Goal: Use online tool/utility: Utilize a website feature to perform a specific function

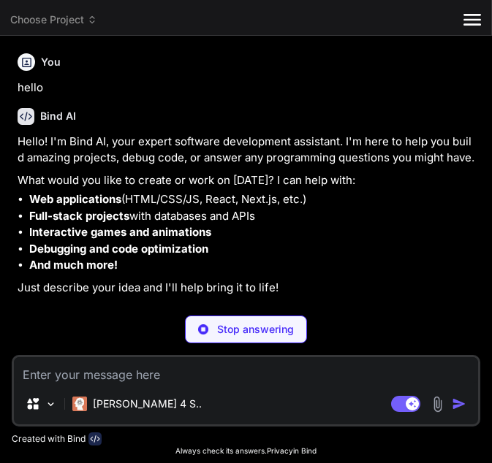
click at [264, 322] on p "Stop answering" at bounding box center [255, 329] width 77 height 15
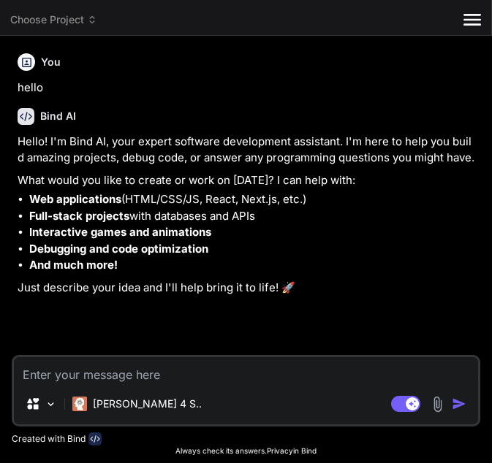
click at [161, 357] on textarea at bounding box center [246, 370] width 464 height 26
paste textarea "<ScrollView contentContainerStyle={styles.scrollContent}> <View style={styles.c…"
type textarea "x"
type textarea "<ScrollView contentContainerStyle={styles.scrollContent}> <View style={styles.c…"
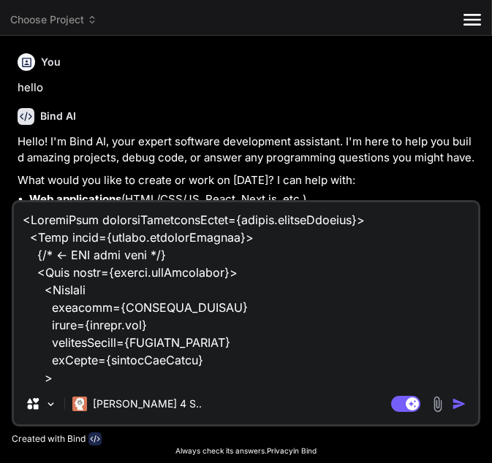
scroll to position [3807, 0]
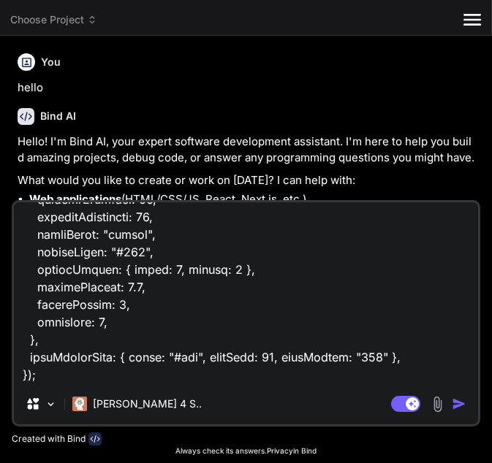
type textarea "x"
type textarea "<ScrollView contentContainerStyle={styles.scrollContent}> <View style={styles.c…"
type textarea "x"
type textarea "<ScrollView contentContainerStyle={styles.scrollContent}> <View style={styles.c…"
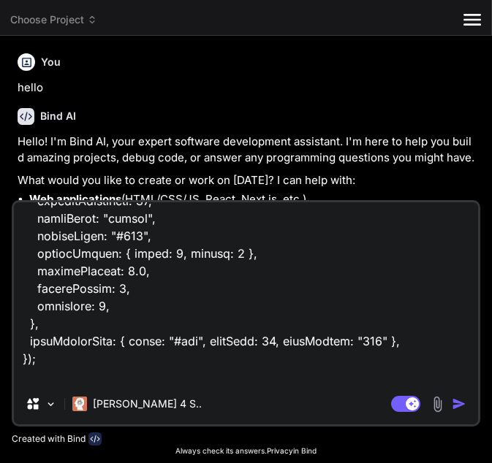
scroll to position [3824, 0]
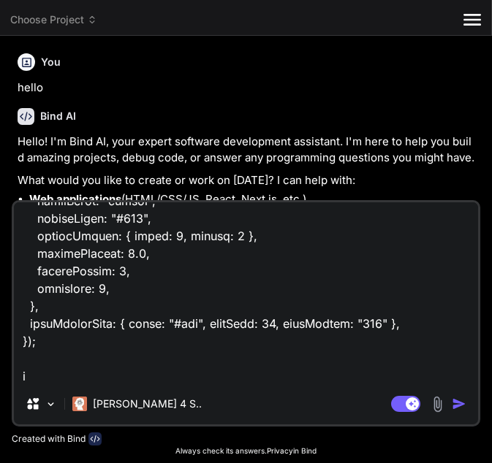
type textarea "x"
type textarea "<ScrollView contentContainerStyle={styles.scrollContent}> <View style={styles.c…"
type textarea "x"
type textarea "<ScrollView contentContainerStyle={styles.scrollContent}> <View style={styles.c…"
type textarea "x"
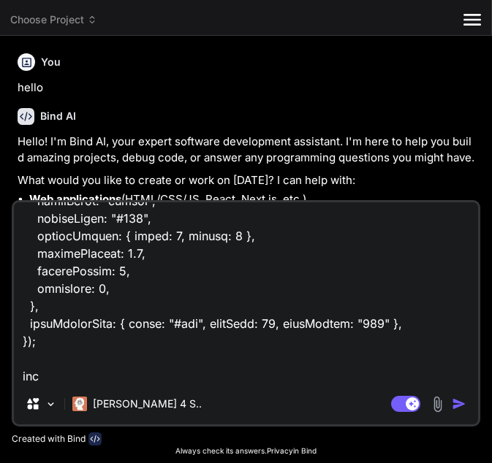
type textarea "<ScrollView contentContainerStyle={styles.scrollContent}> <View style={styles.c…"
type textarea "x"
type textarea "<ScrollView contentContainerStyle={styles.scrollContent}> <View style={styles.c…"
type textarea "x"
type textarea "<ScrollView contentContainerStyle={styles.scrollContent}> <View style={styles.c…"
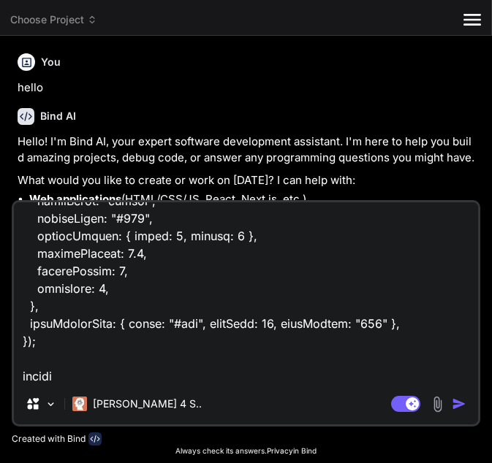
type textarea "x"
type textarea "<ScrollView contentContainerStyle={styles.scrollContent}> <View style={styles.c…"
type textarea "x"
type textarea "<ScrollView contentContainerStyle={styles.scrollContent}> <View style={styles.c…"
type textarea "x"
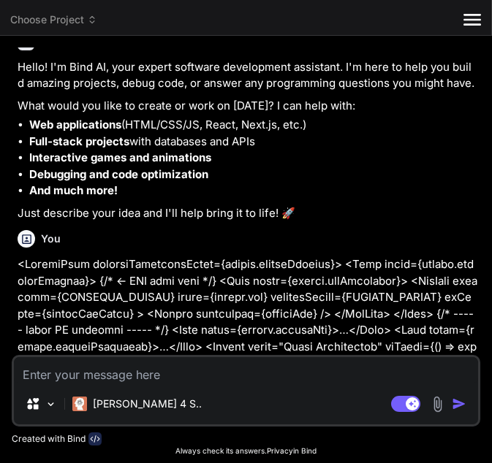
scroll to position [251, 0]
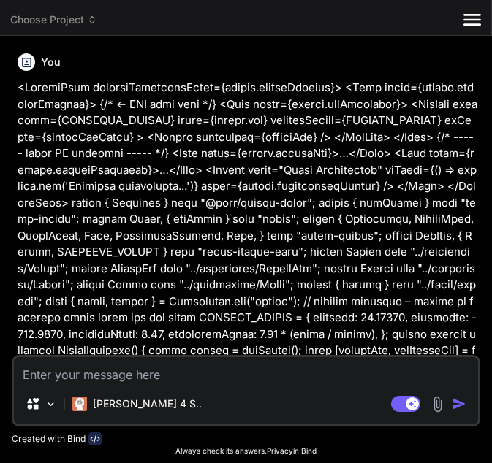
type textarea "x"
type textarea "i"
type textarea "x"
type textarea "in"
type textarea "x"
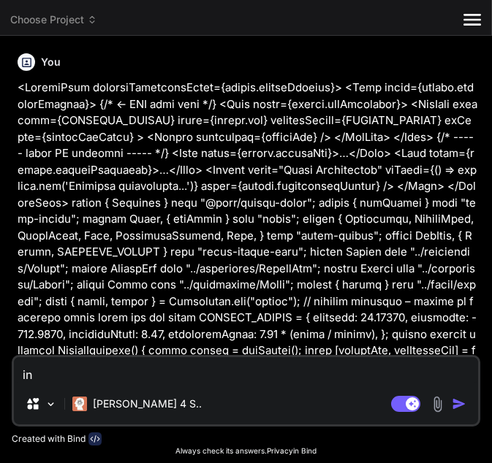
type textarea "in"
type textarea "x"
type textarea "in t"
type textarea "x"
type textarea "in ts"
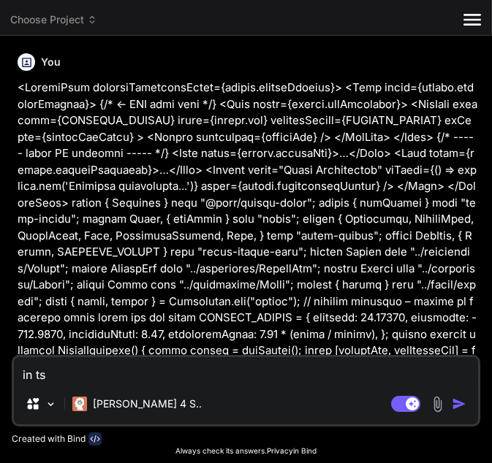
type textarea "x"
type textarea "in tsx"
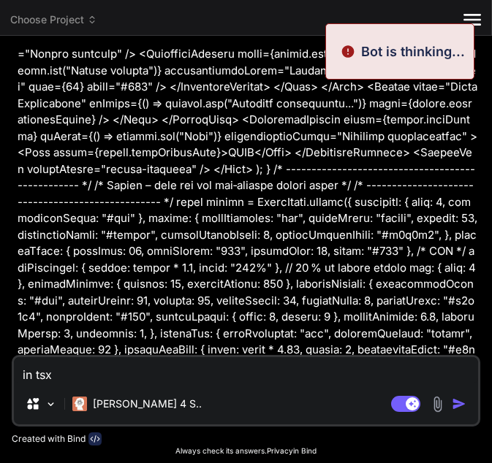
scroll to position [1123, 0]
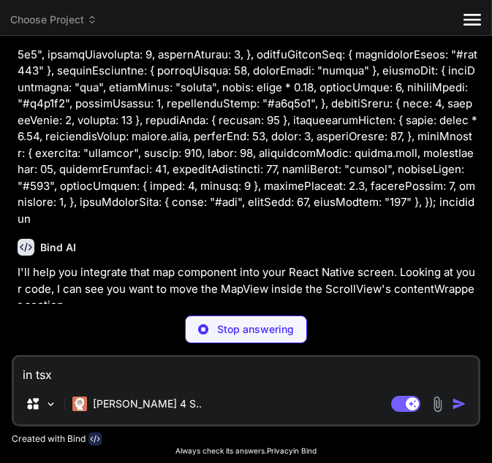
type textarea "x"
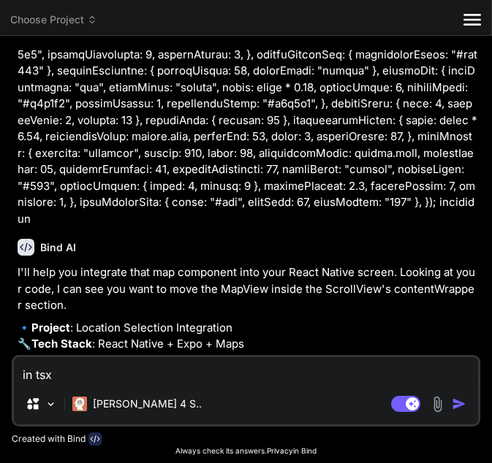
type textarea "in tsx"
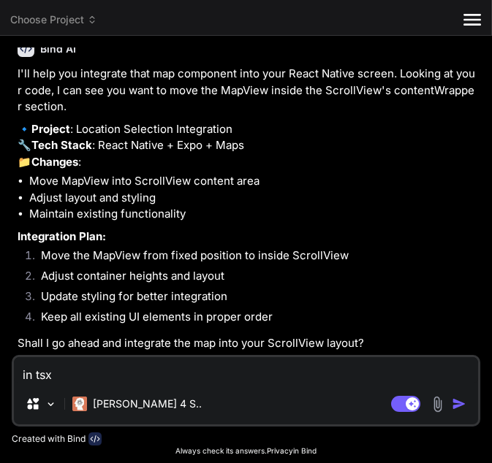
scroll to position [1379, 0]
type textarea "x"
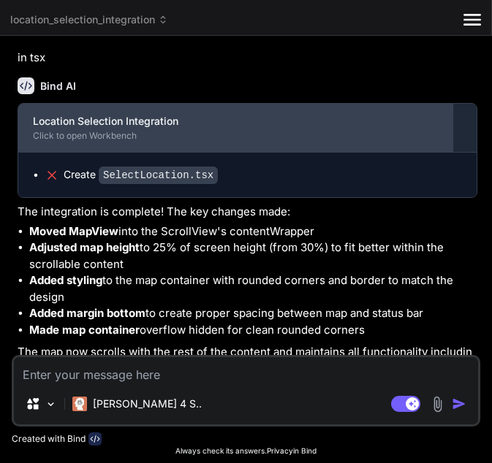
scroll to position [1742, 0]
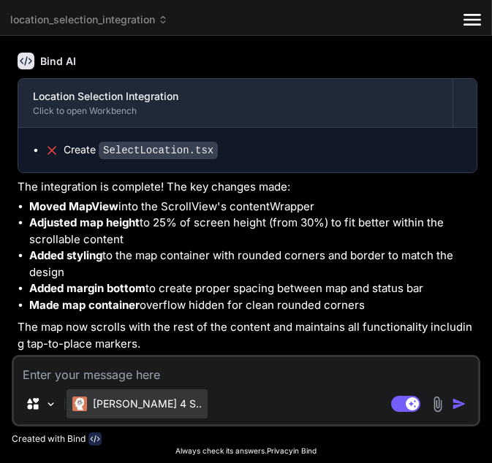
click at [131, 397] on div "Claude 4 S.." at bounding box center [136, 404] width 129 height 15
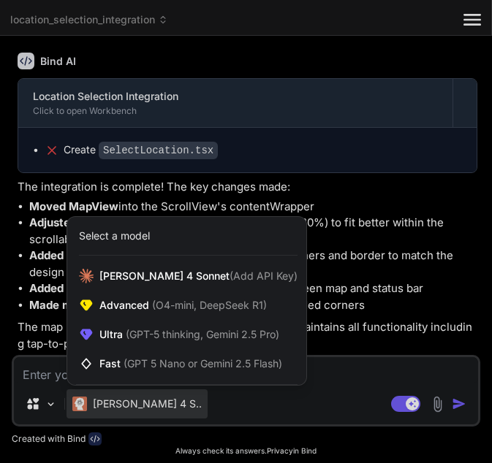
click at [42, 383] on div at bounding box center [246, 231] width 492 height 463
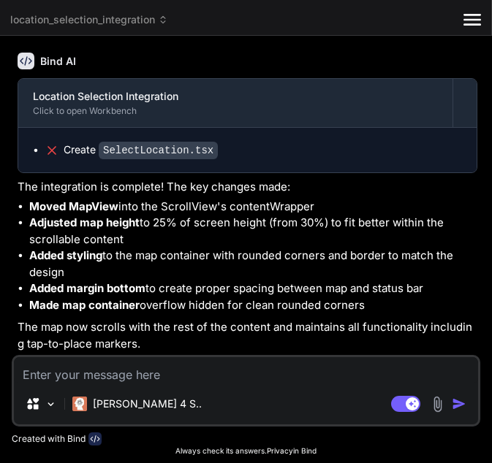
click at [42, 389] on div "Source" at bounding box center [41, 403] width 43 height 29
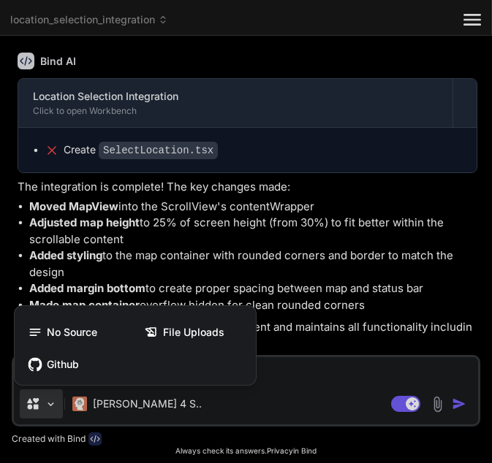
click at [42, 383] on div at bounding box center [246, 231] width 492 height 463
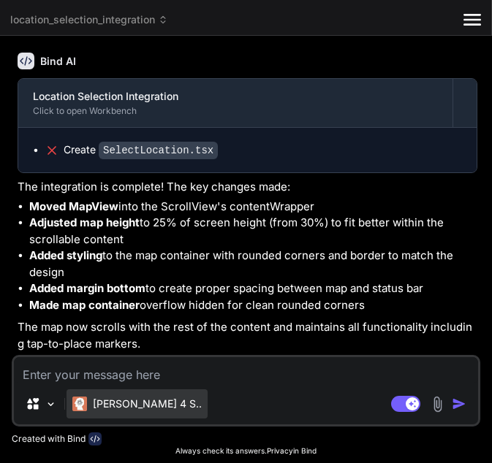
click at [108, 397] on p "Claude 4 S.." at bounding box center [147, 404] width 109 height 15
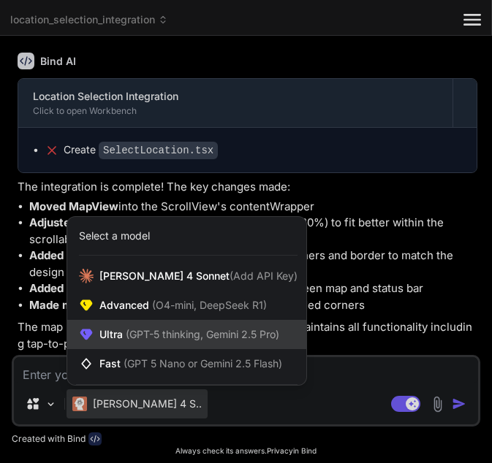
click at [140, 328] on span "(GPT-5 thinking, Gemini 2.5 Pro)" at bounding box center [201, 334] width 156 height 12
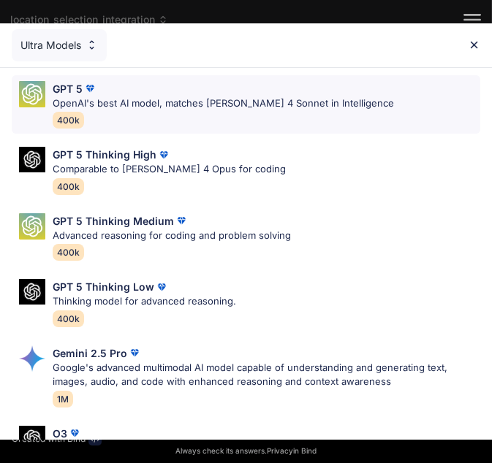
click at [155, 89] on div "GPT 5" at bounding box center [223, 88] width 341 height 15
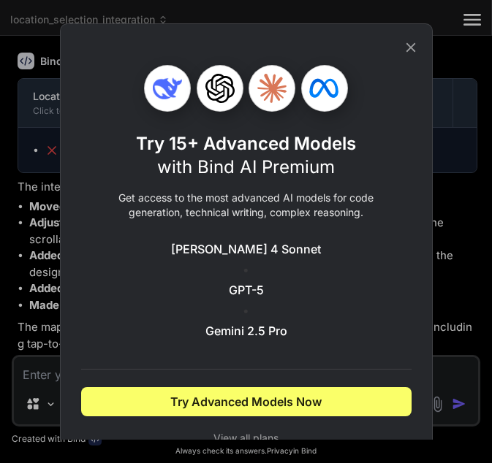
click at [252, 289] on span "GPT-5" at bounding box center [246, 290] width 35 height 18
click at [416, 44] on icon at bounding box center [411, 47] width 16 height 16
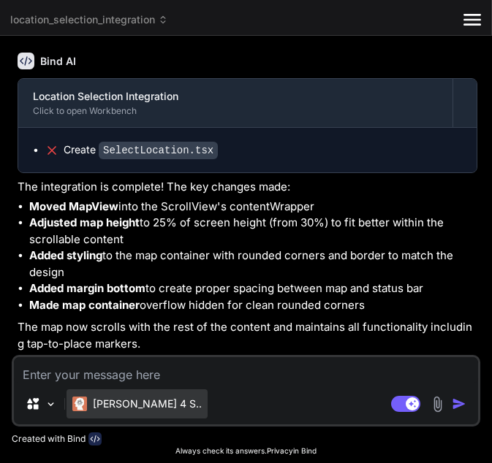
click at [93, 397] on div "Claude 4 S.." at bounding box center [136, 404] width 129 height 15
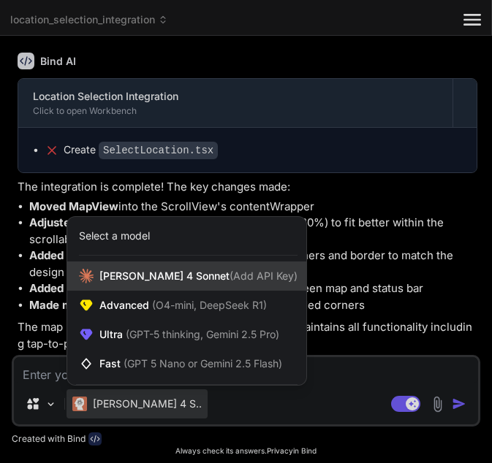
click at [151, 269] on span "Claude 4 Sonnet (Add API Key)" at bounding box center [198, 276] width 198 height 15
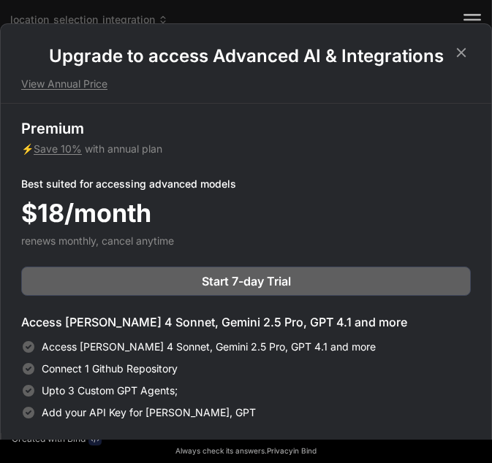
click at [463, 47] on icon at bounding box center [461, 53] width 16 height 16
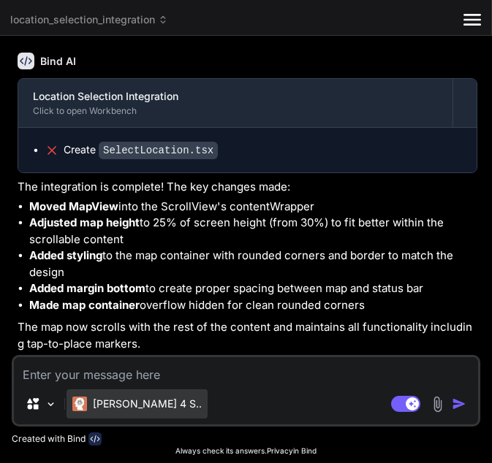
click at [102, 397] on div "Claude 4 S.." at bounding box center [136, 404] width 129 height 15
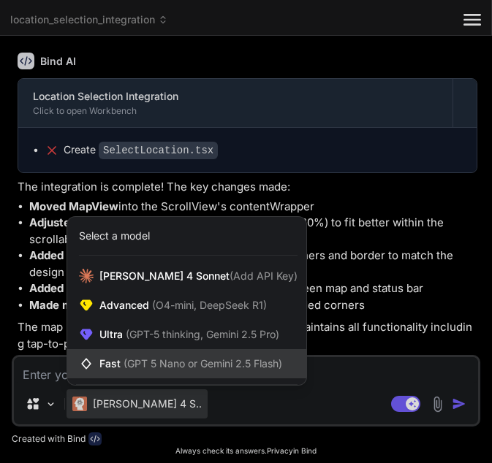
click at [154, 357] on span "(GPT 5 Nano or Gemini 2.5 Flash)" at bounding box center [202, 363] width 159 height 12
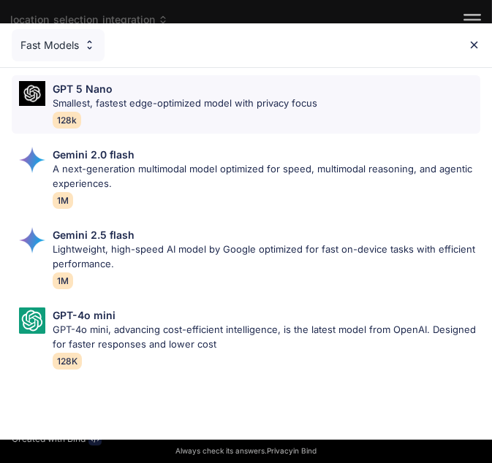
click at [221, 111] on div "GPT 5 Nano Smallest, fastest edge-optimized model with privacy focus 128k" at bounding box center [185, 104] width 264 height 47
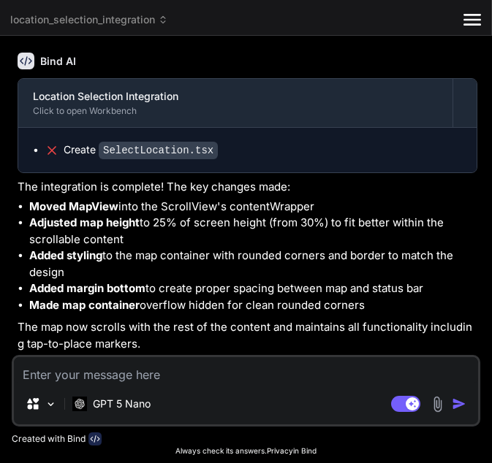
click at [140, 372] on textarea at bounding box center [246, 370] width 464 height 26
type textarea "x"
type textarea "g"
type textarea "x"
type textarea "gi"
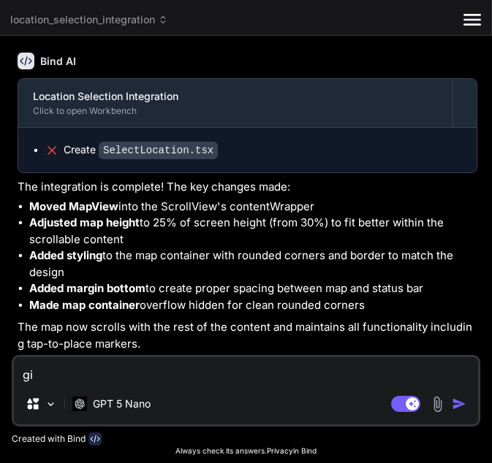
type textarea "x"
type textarea "giv"
type textarea "x"
type textarea "give"
type textarea "x"
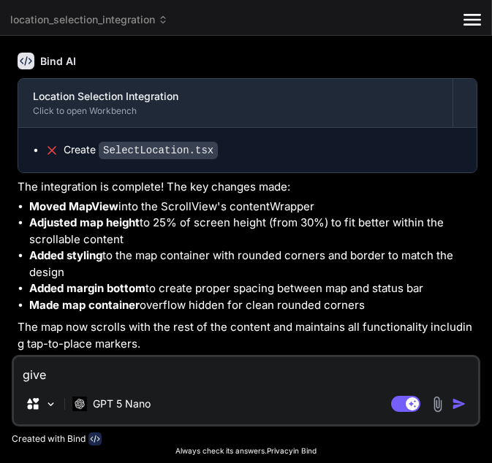
type textarea "give"
type textarea "x"
type textarea "give c"
type textarea "x"
type textarea "give co"
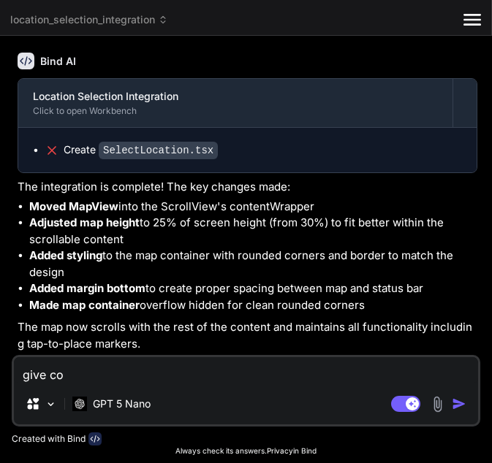
type textarea "x"
type textarea "give cod"
type textarea "x"
type textarea "give code"
type textarea "x"
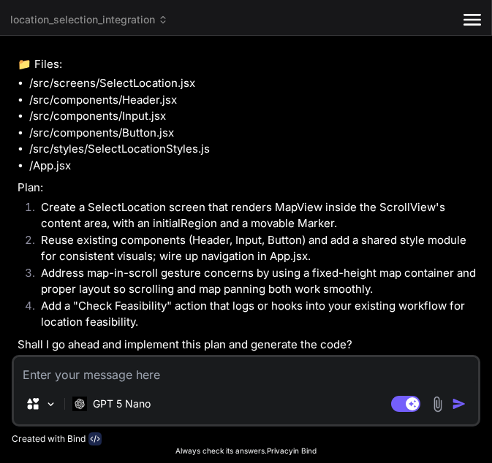
scroll to position [2131, 0]
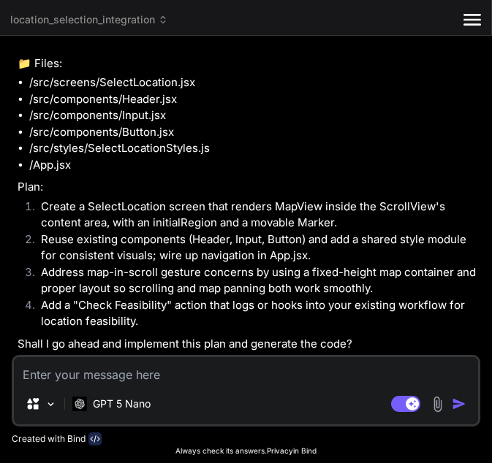
type textarea "x"
type textarea "y"
type textarea "x"
type textarea "ye"
type textarea "x"
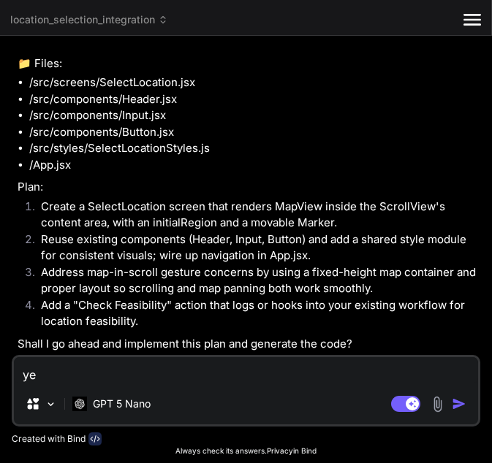
type textarea "yes"
type textarea "x"
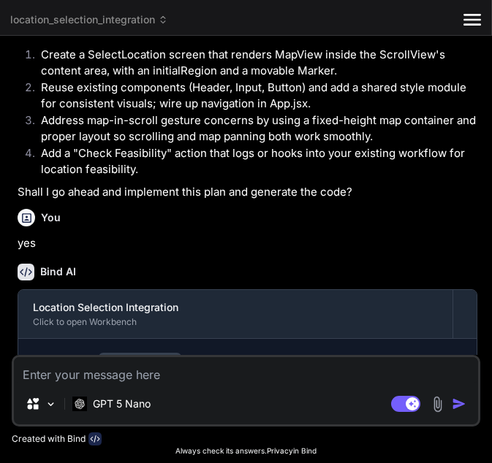
scroll to position [2488, 0]
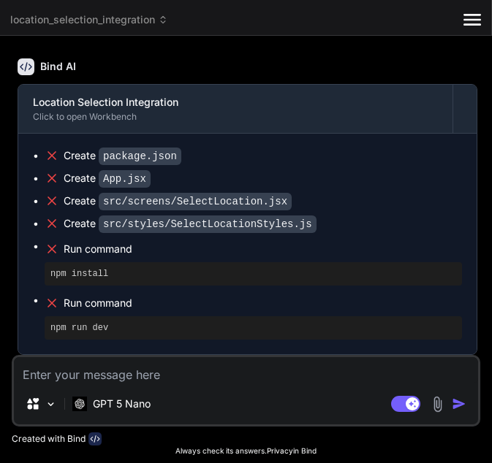
click at [129, 379] on textarea at bounding box center [246, 370] width 464 height 26
type textarea "x"
type textarea "w"
type textarea "x"
type textarea "wh"
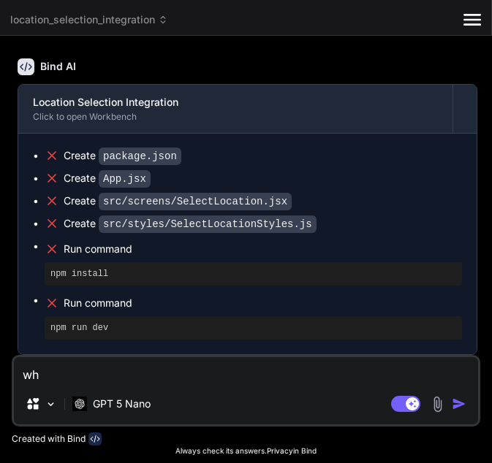
type textarea "x"
type textarea "whe"
type textarea "x"
type textarea "wher"
type textarea "x"
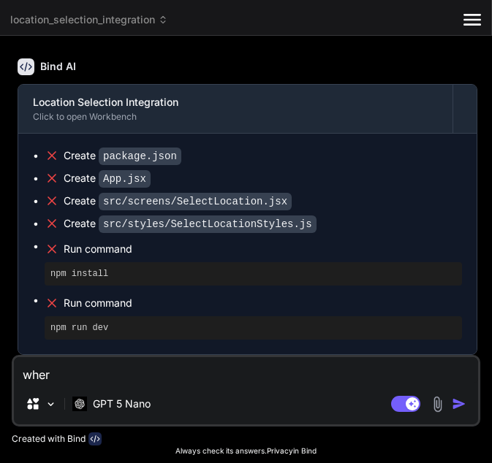
type textarea "where"
type textarea "x"
type textarea "where"
type textarea "x"
type textarea "where i"
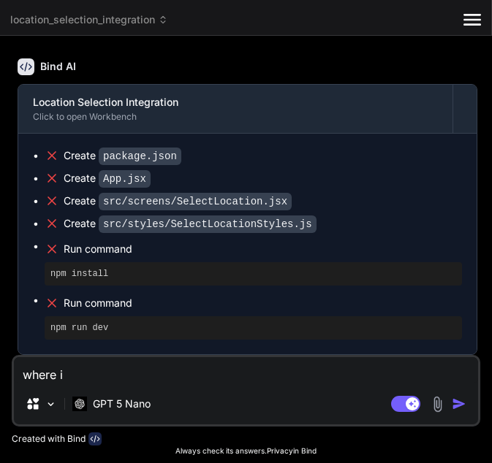
type textarea "x"
type textarea "where is"
type textarea "x"
type textarea "where is"
type textarea "x"
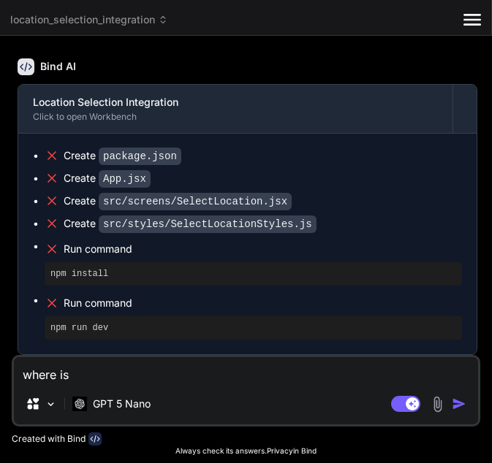
type textarea "where is t"
type textarea "x"
type textarea "where is th"
type textarea "x"
type textarea "where is the"
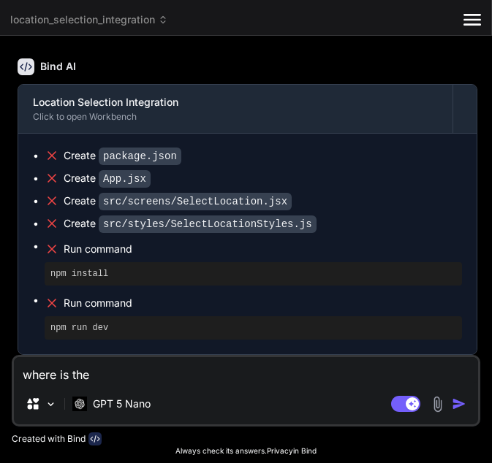
type textarea "x"
type textarea "where is the c"
type textarea "x"
type textarea "where is the co"
type textarea "x"
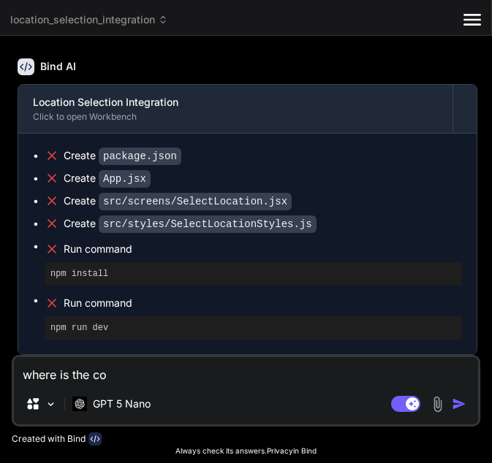
type textarea "where is the cod"
type textarea "x"
type textarea "where is the code"
type textarea "x"
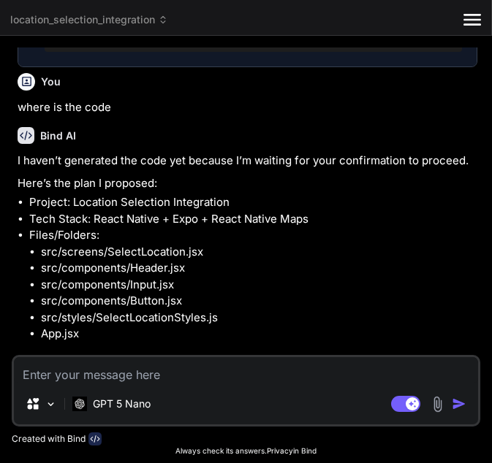
scroll to position [2838, 0]
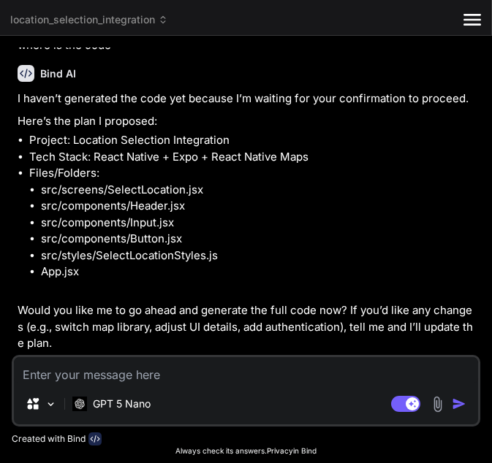
click at [229, 363] on textarea at bounding box center [246, 370] width 464 height 26
type textarea "x"
type textarea "i"
type textarea "x"
type textarea "in"
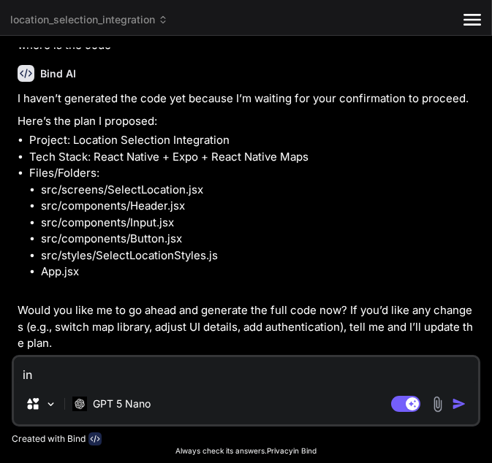
type textarea "x"
type textarea "in"
type textarea "x"
type textarea "in t"
type textarea "x"
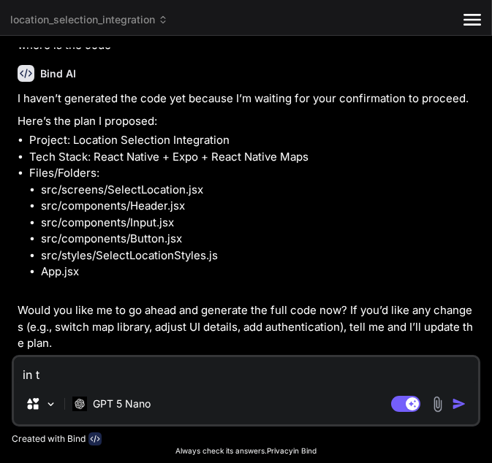
type textarea "in ts"
type textarea "x"
type textarea "in tsx"
type textarea "x"
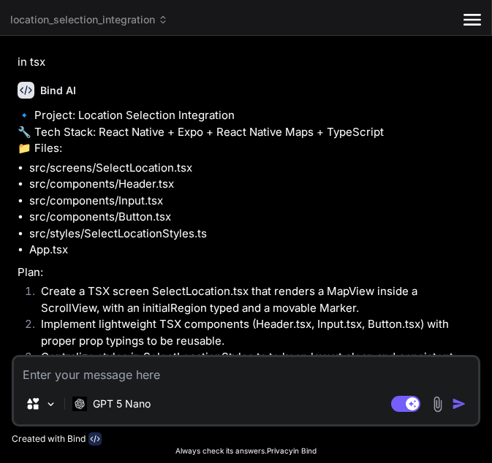
scroll to position [3360, 0]
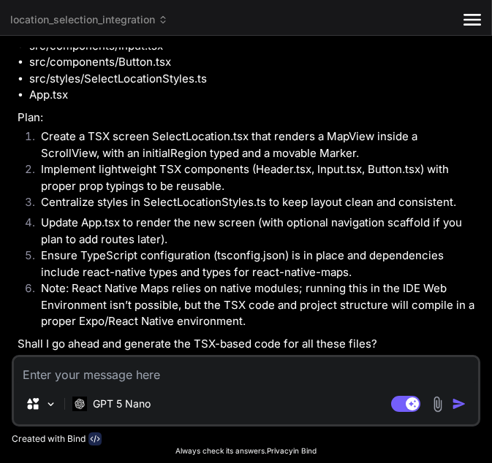
click at [151, 366] on textarea at bounding box center [246, 370] width 464 height 26
type textarea "x"
type textarea "y"
type textarea "x"
type textarea "ye"
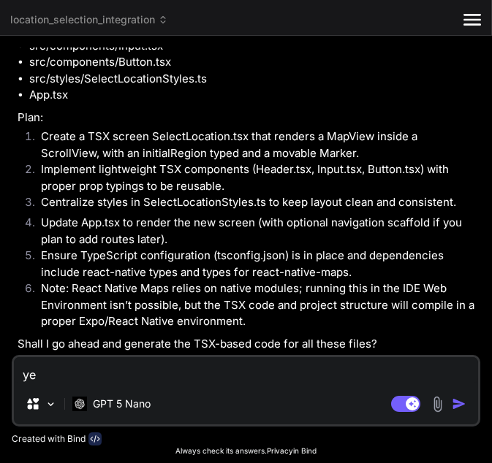
type textarea "x"
type textarea "yes"
type textarea "x"
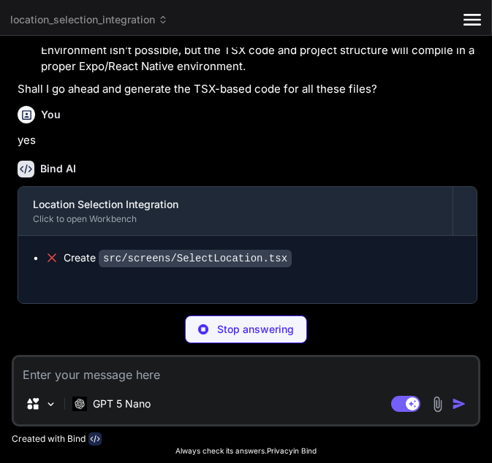
scroll to position [3614, 0]
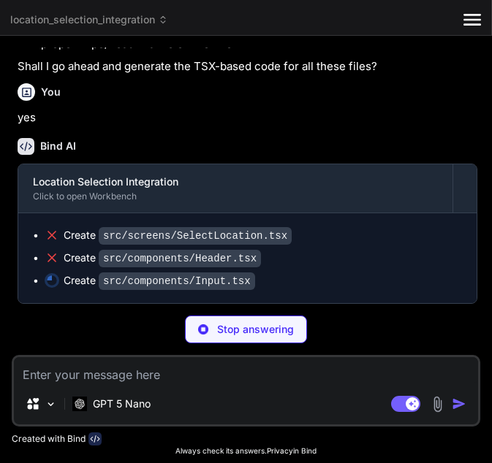
click at [180, 270] on ul "Create src/screens/SelectLocation.tsx Create src/components/Header.tsx Create s…" at bounding box center [247, 258] width 429 height 61
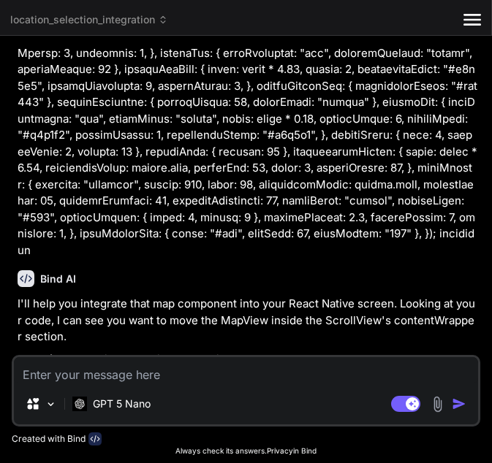
scroll to position [912, 0]
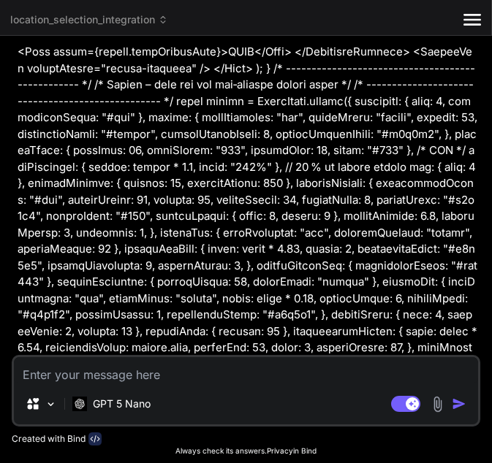
click at [107, 368] on textarea at bounding box center [246, 370] width 464 height 26
type textarea "x"
type textarea "i"
type textarea "x"
type textarea "i"
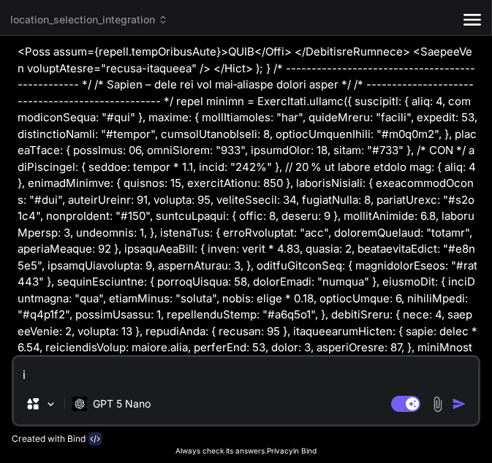
type textarea "x"
type textarea "i w"
type textarea "x"
type textarea "i wa"
type textarea "x"
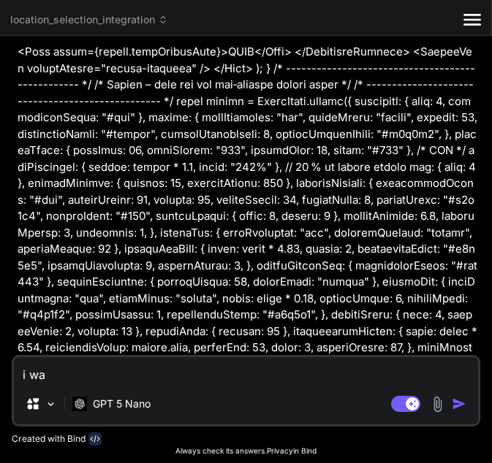
type textarea "i wan"
type textarea "x"
type textarea "i want"
type textarea "x"
type textarea "i want"
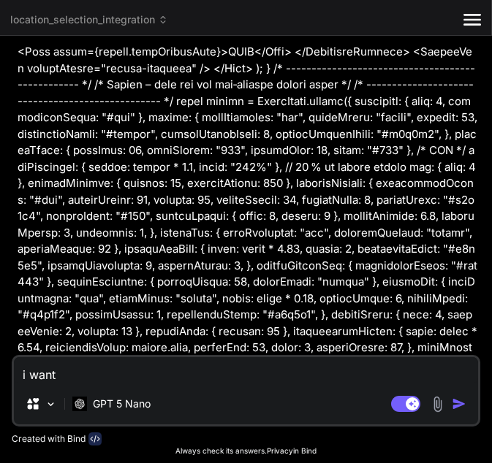
type textarea "x"
type textarea "i want t"
type textarea "x"
type textarea "i want the"
type textarea "x"
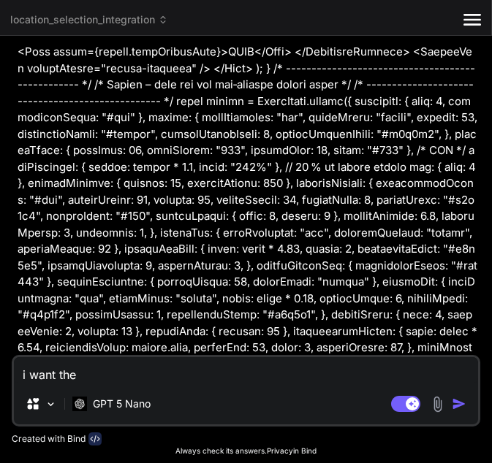
type textarea "i want the"
type textarea "x"
type textarea "i want the c"
type textarea "x"
type textarea "i want the co"
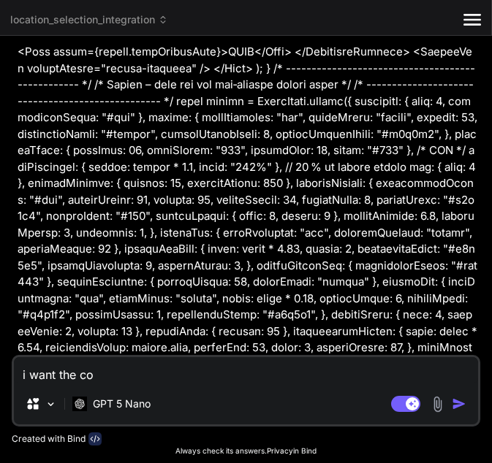
type textarea "x"
type textarea "i want the cod"
type textarea "x"
type textarea "i want the code"
type textarea "x"
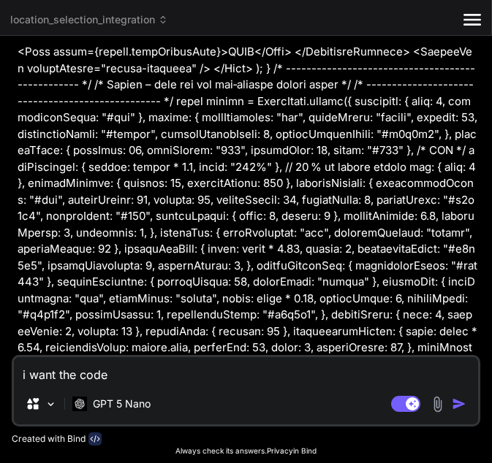
type textarea "i want the code"
type textarea "x"
type textarea "i want the code f"
type textarea "x"
type textarea "i want the code fo"
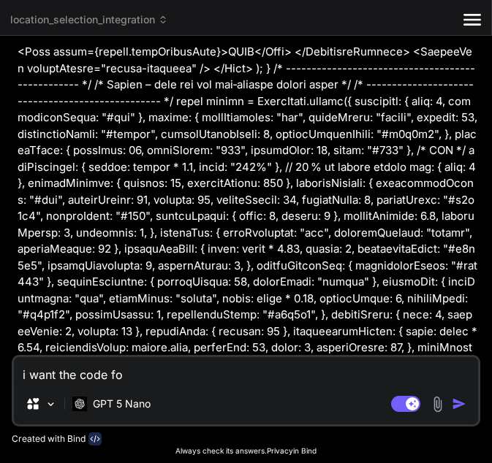
type textarea "x"
type textarea "i want the code for"
type textarea "x"
type textarea "i want the code for"
type textarea "x"
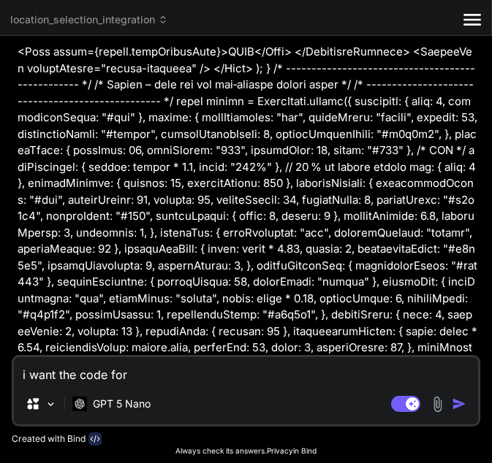
type textarea "i want the code for s"
type textarea "x"
type textarea "i want the code for se"
type textarea "x"
type textarea "i want the code for sel"
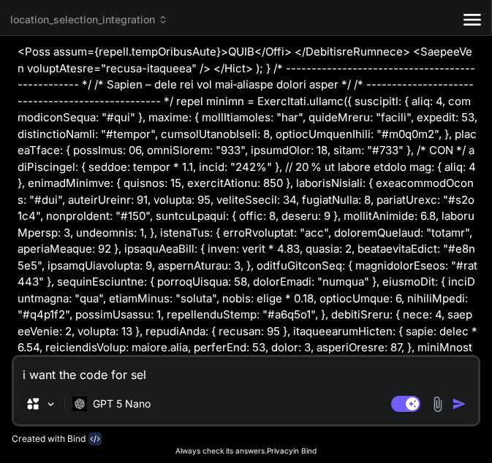
type textarea "x"
type textarea "i want the code for sele"
type textarea "x"
type textarea "i want the code for selec"
type textarea "x"
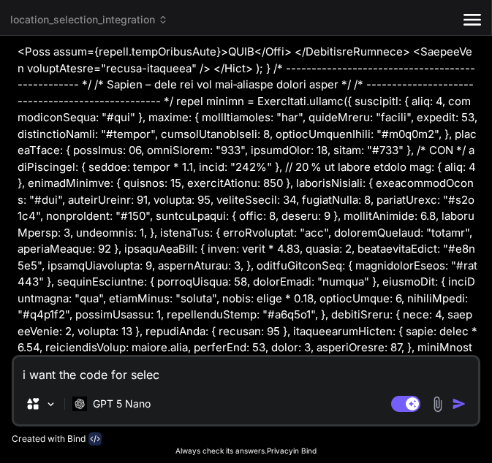
type textarea "i want the code for select"
type textarea "x"
type textarea "i want the code for select"
type textarea "x"
type textarea "i want the code for select -"
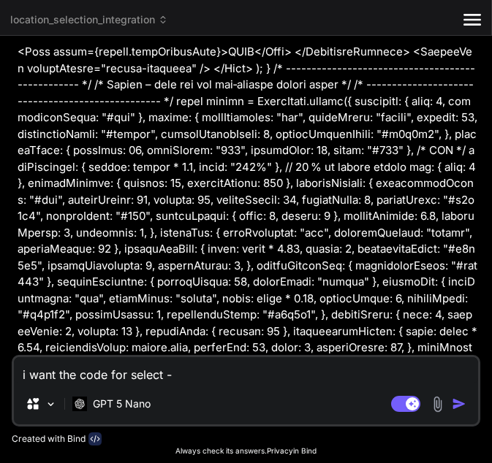
type textarea "x"
type textarea "i want the code for select -l"
type textarea "x"
type textarea "i want the code for select -lo"
type textarea "x"
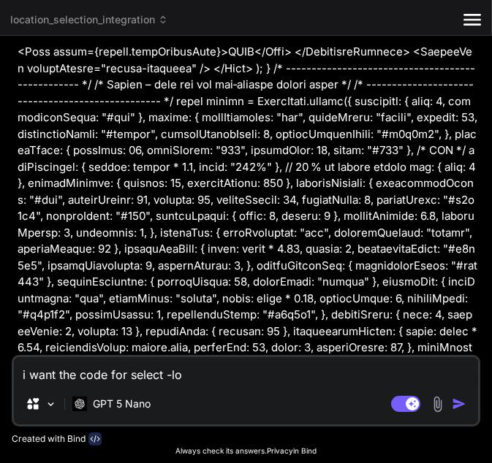
type textarea "i want the code for select -loc"
type textarea "x"
type textarea "i want the code for select -loca"
type textarea "x"
type textarea "i want the code for select -locat"
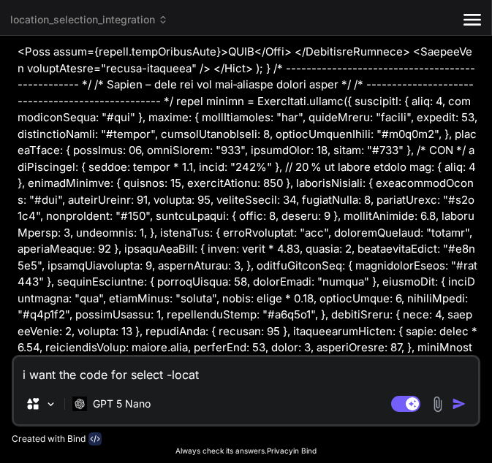
type textarea "x"
type textarea "i want the code for select -locati"
type textarea "x"
type textarea "i want the code for select -locatio"
type textarea "x"
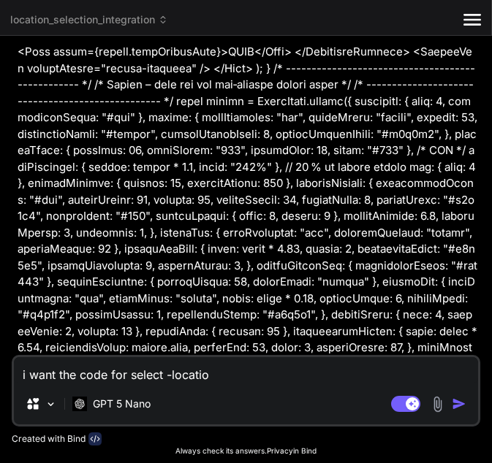
type textarea "i want the code for select -location"
type textarea "x"
type textarea "i want the code for select -location"
type textarea "x"
type textarea "i want the code for select -location i"
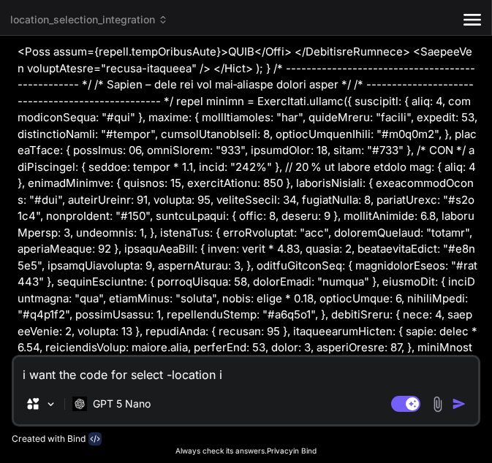
type textarea "x"
type textarea "i want the code for select -location in"
type textarea "x"
type textarea "i want the code for select -location in"
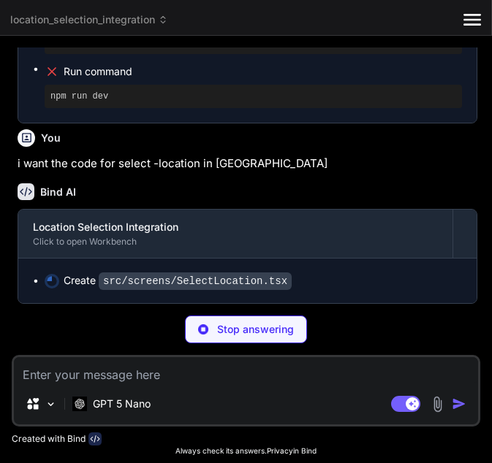
scroll to position [3988, 0]
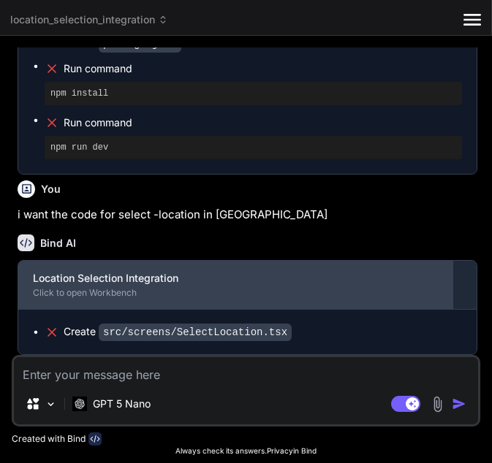
click at [140, 290] on div "Click to open Workbench" at bounding box center [235, 293] width 405 height 12
click at [96, 289] on div "Click to open Workbench" at bounding box center [235, 293] width 405 height 12
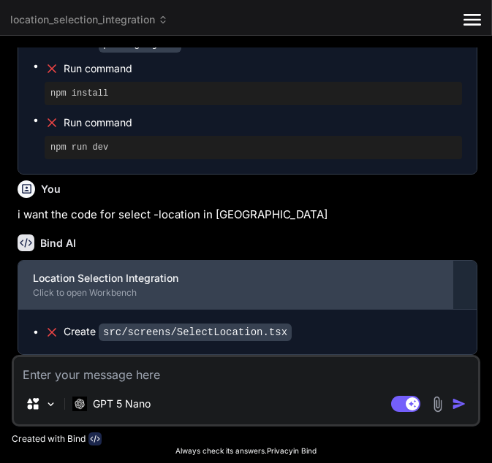
click at [96, 289] on div "Click to open Workbench" at bounding box center [235, 293] width 405 height 12
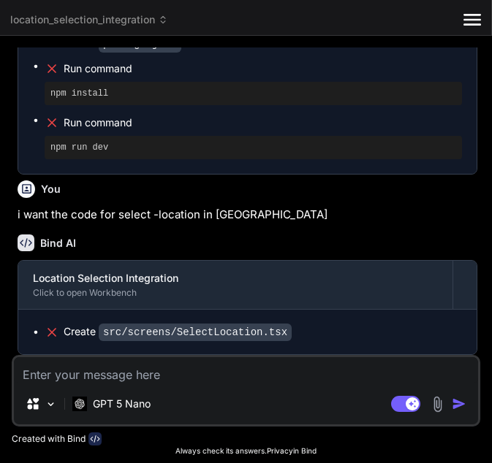
click at [170, 321] on div "Create src/screens/SelectLocation.tsx" at bounding box center [247, 332] width 458 height 45
click at [102, 332] on code "src/screens/SelectLocation.tsx" at bounding box center [195, 333] width 193 height 18
click at [32, 329] on div "Create src/screens/SelectLocation.tsx" at bounding box center [247, 332] width 458 height 45
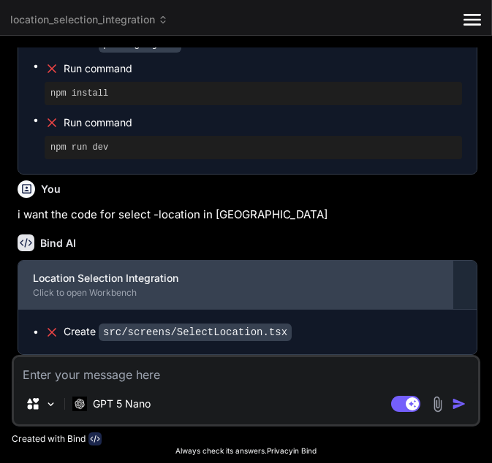
click at [149, 283] on div "Location Selection Integration" at bounding box center [235, 278] width 405 height 15
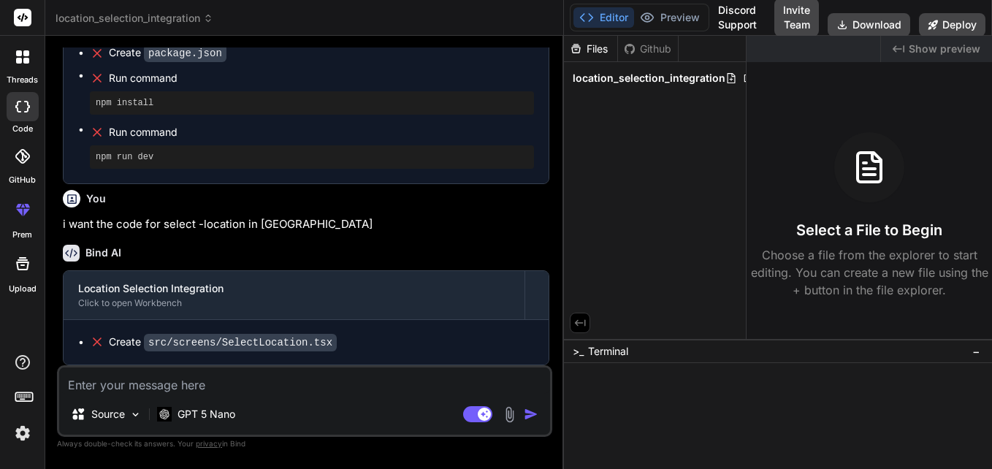
scroll to position [3879, 0]
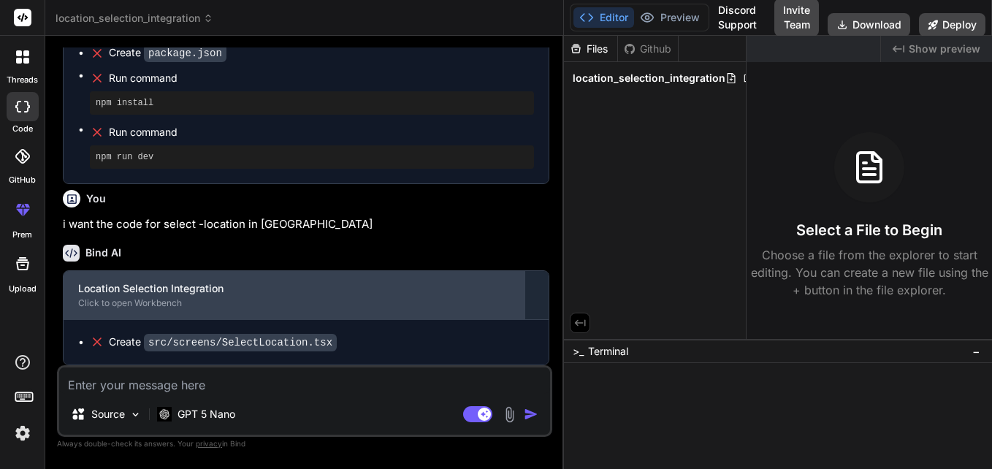
click at [302, 291] on div "Location Selection Integration" at bounding box center [294, 288] width 432 height 15
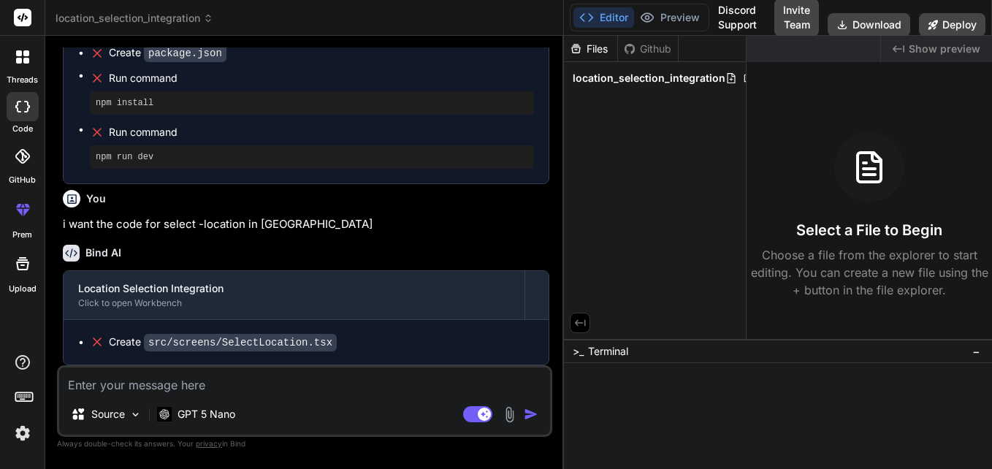
click at [259, 339] on code "src/screens/SelectLocation.tsx" at bounding box center [240, 343] width 193 height 18
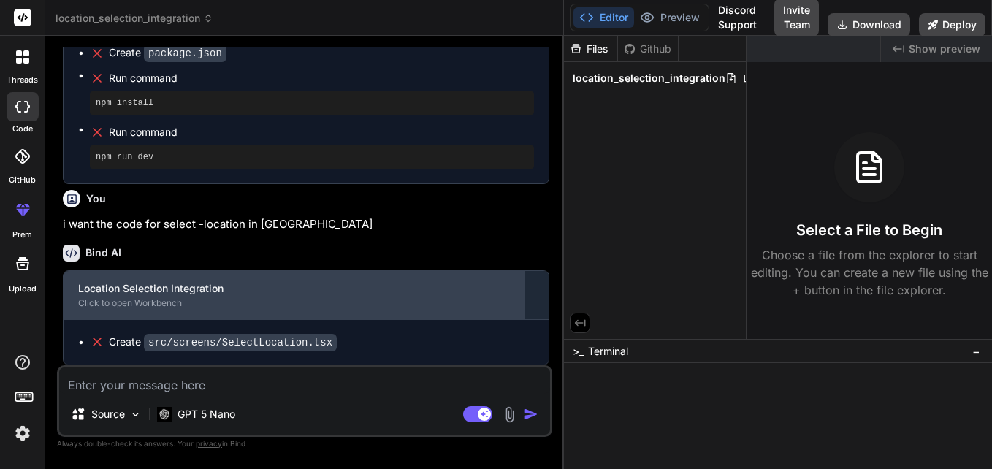
click at [374, 291] on div "Location Selection Integration" at bounding box center [294, 288] width 432 height 15
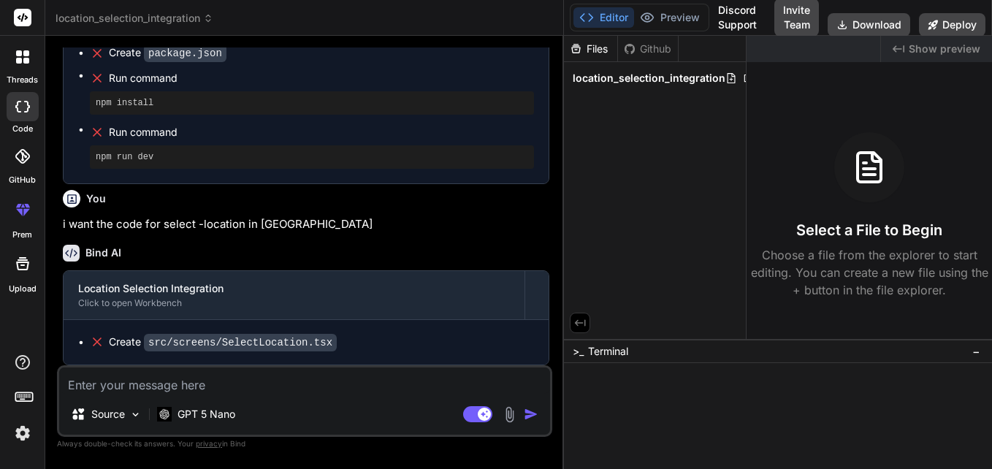
click at [340, 260] on div "Bind AI" at bounding box center [306, 253] width 487 height 17
click at [216, 413] on p "GPT 5 Nano" at bounding box center [207, 414] width 58 height 15
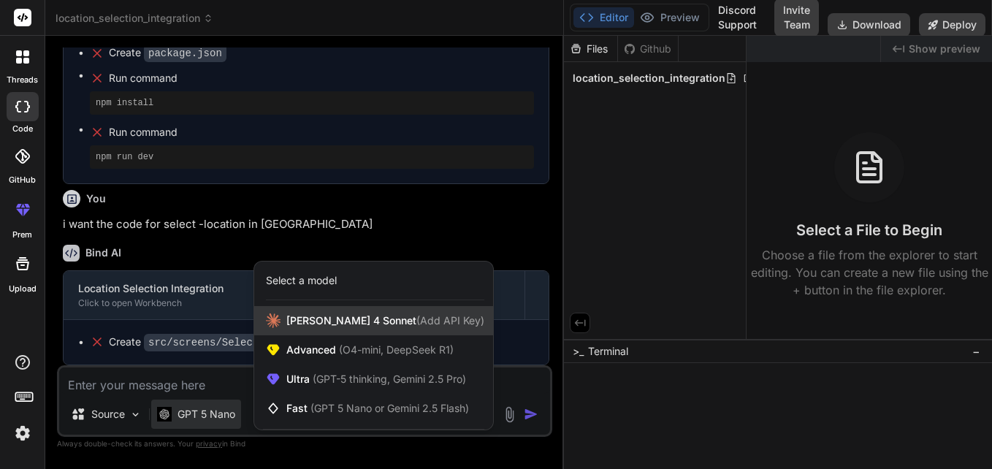
click at [325, 324] on span "Claude 4 Sonnet (Add API Key)" at bounding box center [385, 320] width 198 height 15
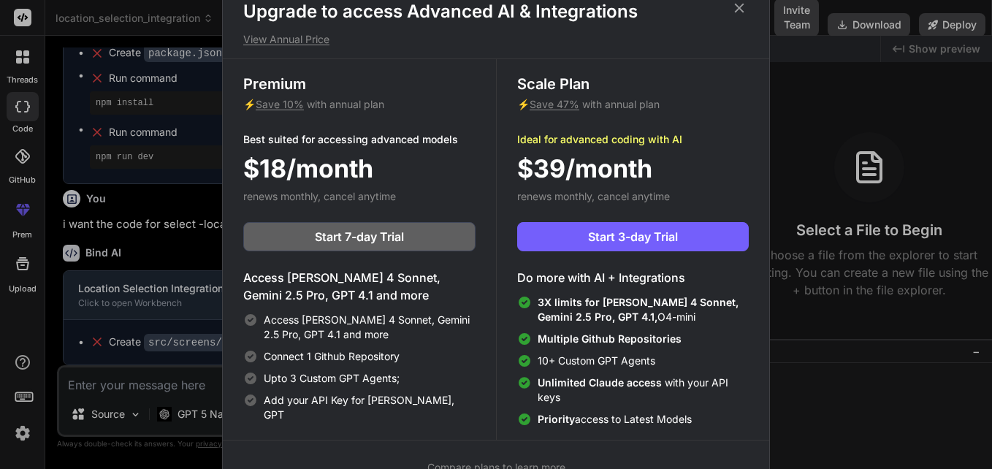
click at [491, 9] on icon at bounding box center [739, 8] width 16 height 16
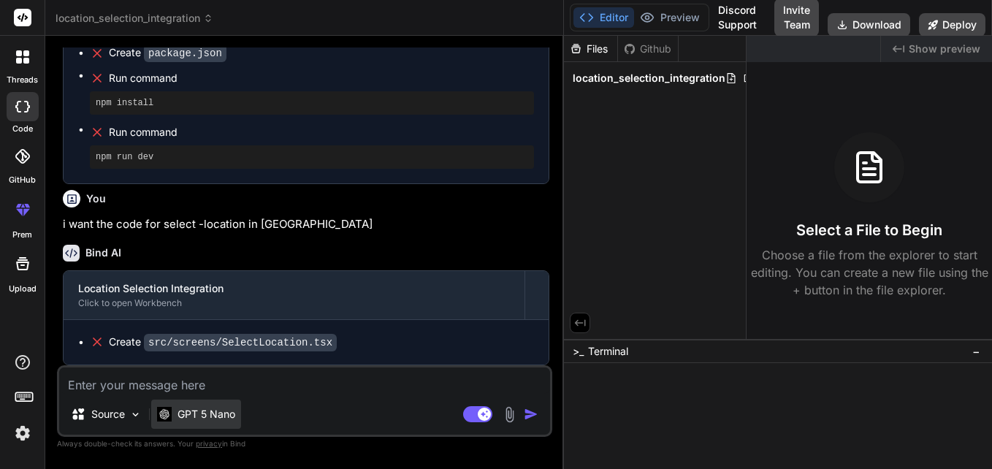
click at [214, 414] on p "GPT 5 Nano" at bounding box center [207, 414] width 58 height 15
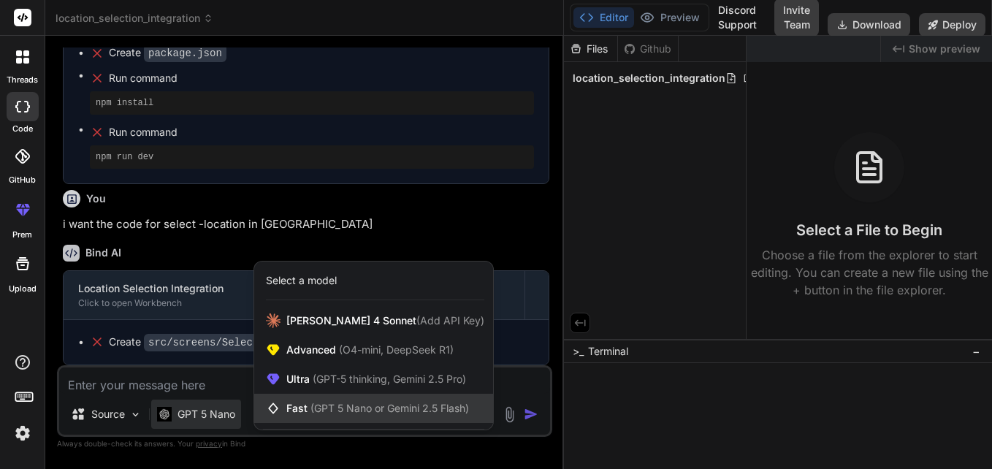
click at [338, 411] on span "(GPT 5 Nano or Gemini 2.5 Flash)" at bounding box center [390, 408] width 159 height 12
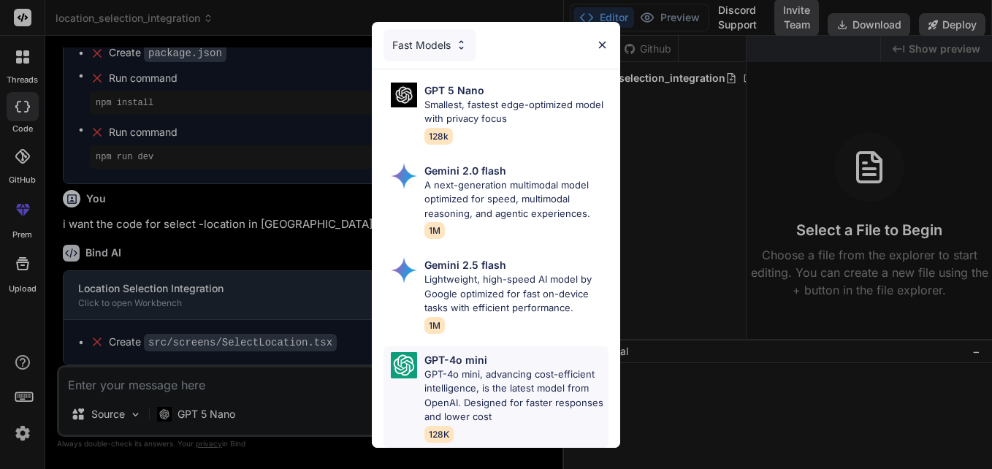
click at [487, 368] on p "GPT-4o mini, advancing cost-efficient intelligence, is the latest model from Op…" at bounding box center [517, 396] width 184 height 57
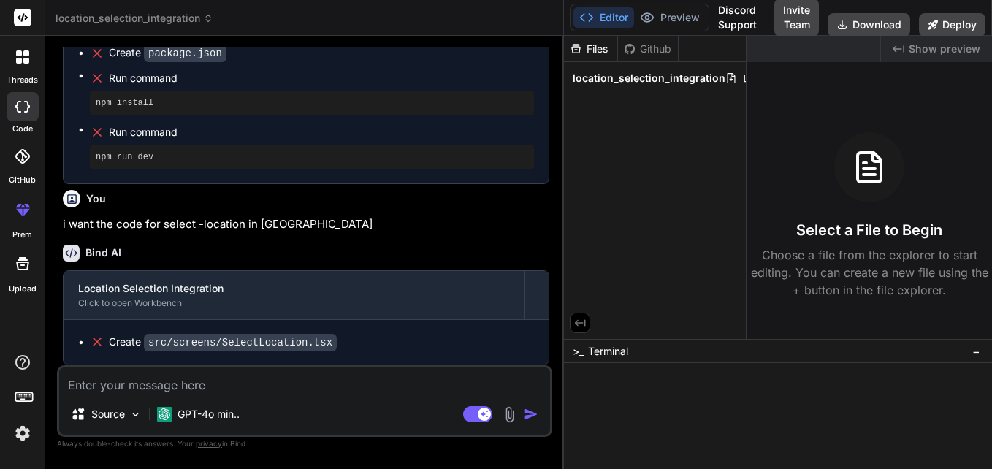
click at [324, 387] on textarea at bounding box center [304, 381] width 491 height 26
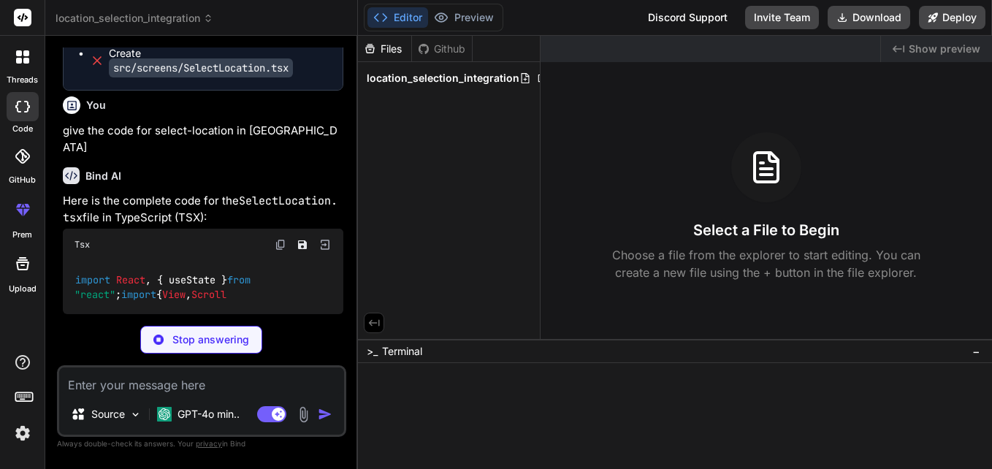
scroll to position [5420, 0]
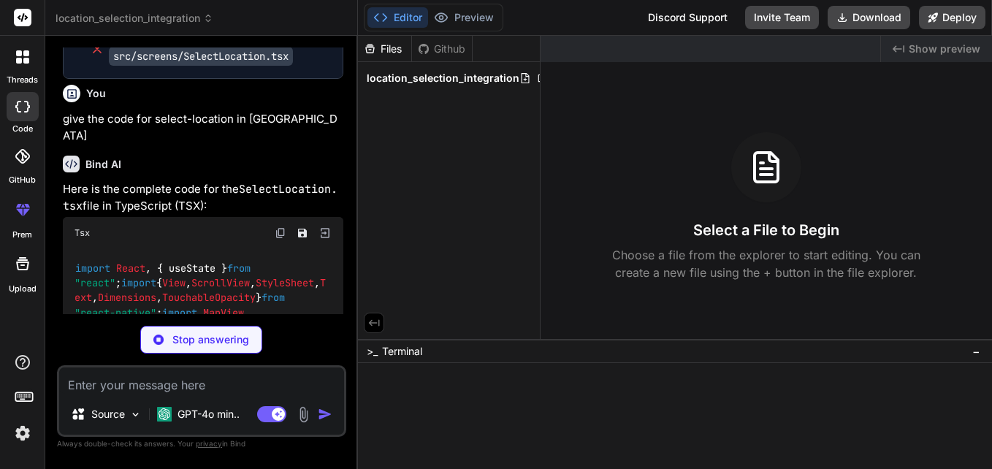
click at [433, 76] on span "location_selection_integration" at bounding box center [443, 78] width 153 height 15
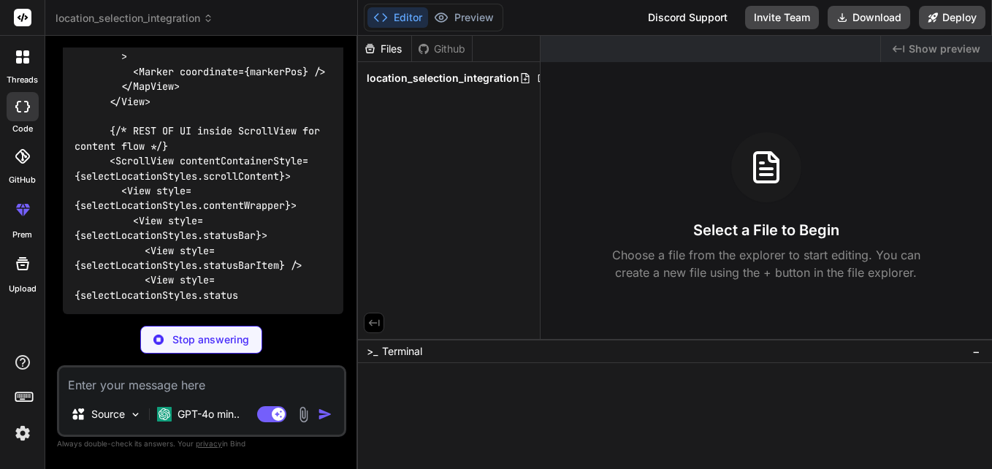
scroll to position [6452, 0]
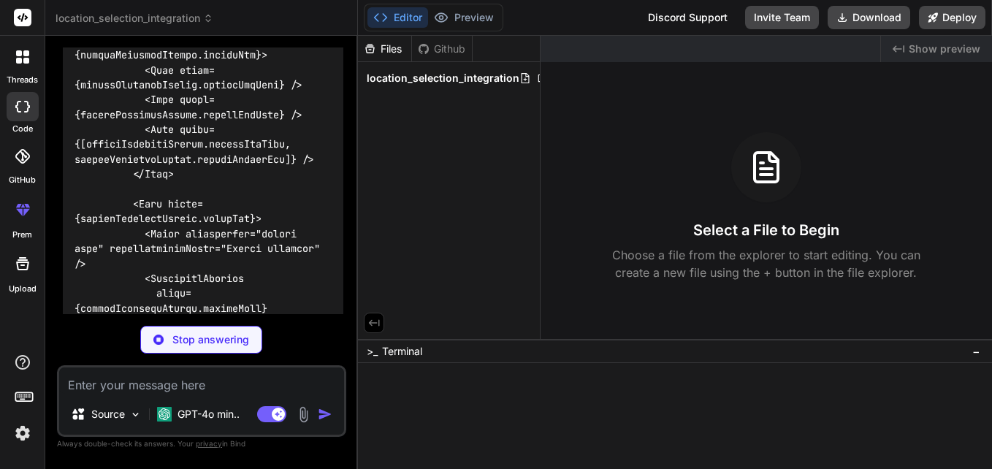
click at [95, 390] on textarea at bounding box center [201, 381] width 285 height 26
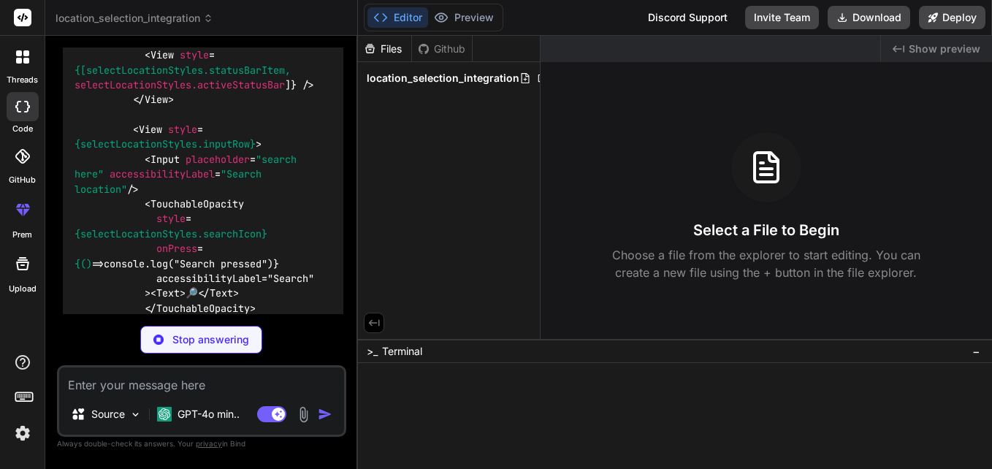
paste textarea "<ScrollView contentContainerStyle={styles.scrollContent}> <View style={styles.c…"
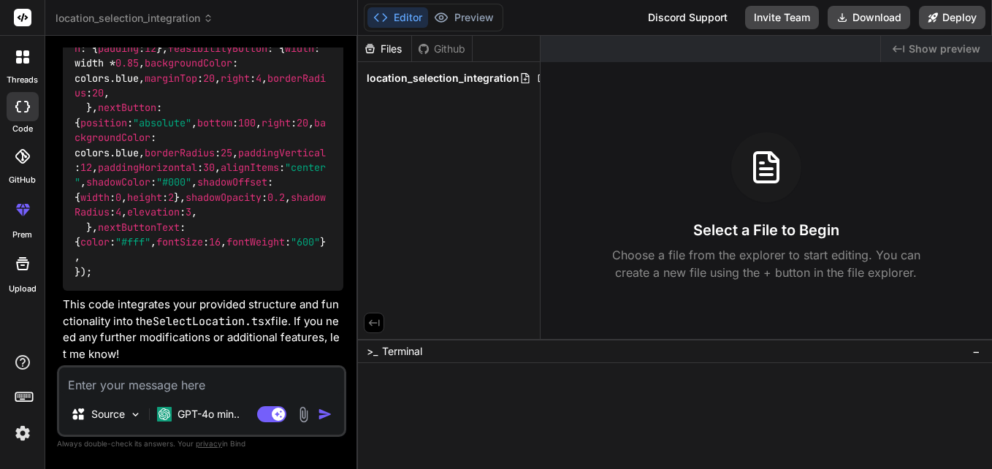
scroll to position [11178, 0]
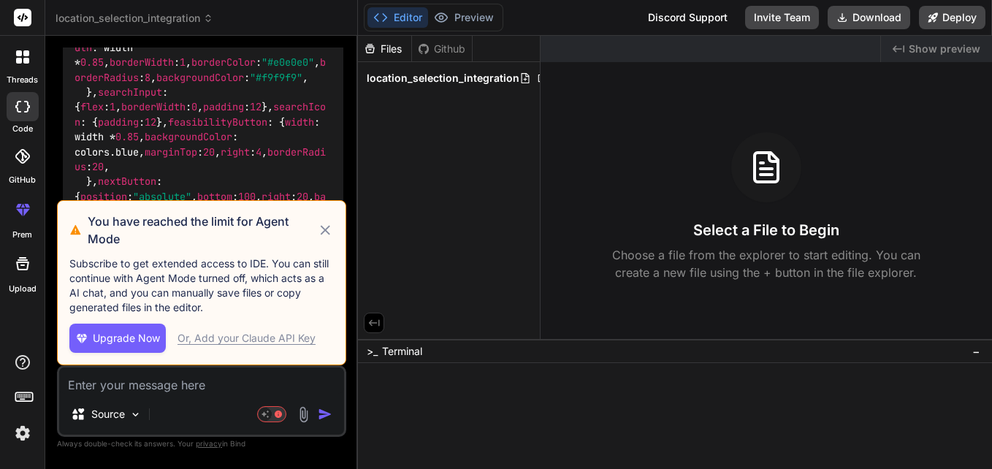
click at [324, 232] on icon at bounding box center [325, 229] width 9 height 9
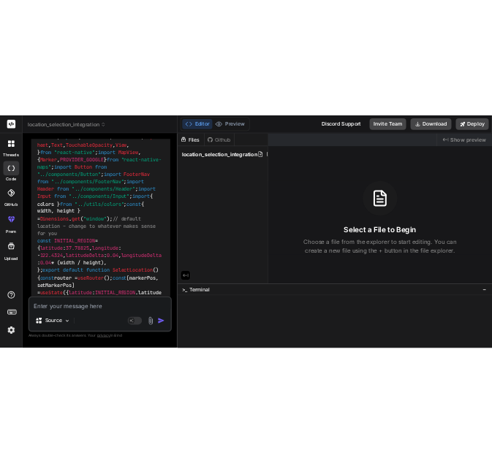
scroll to position [9094, 0]
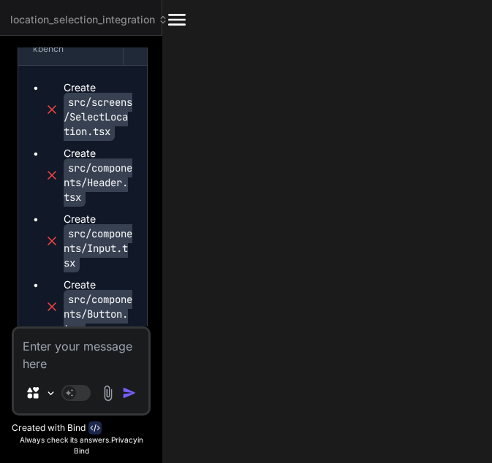
scroll to position [15609, 0]
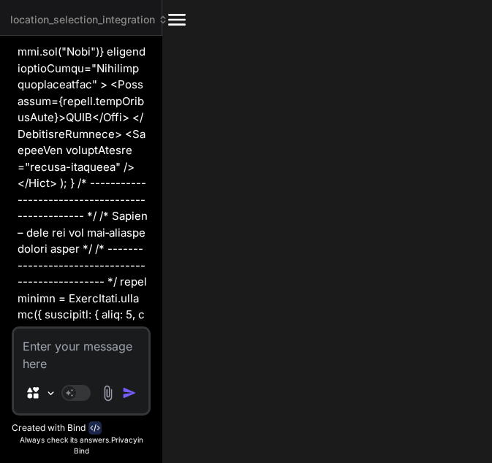
click at [58, 343] on textarea at bounding box center [81, 351] width 134 height 44
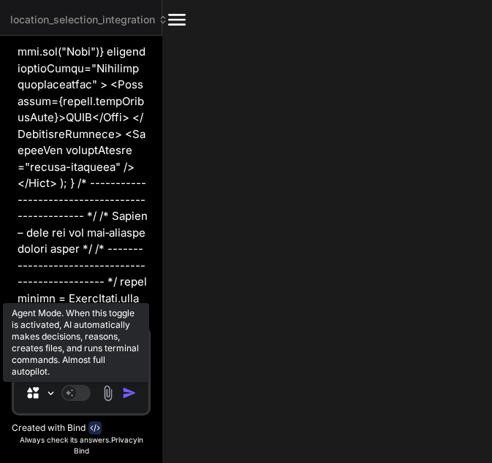
click at [75, 385] on rect at bounding box center [75, 393] width 29 height 16
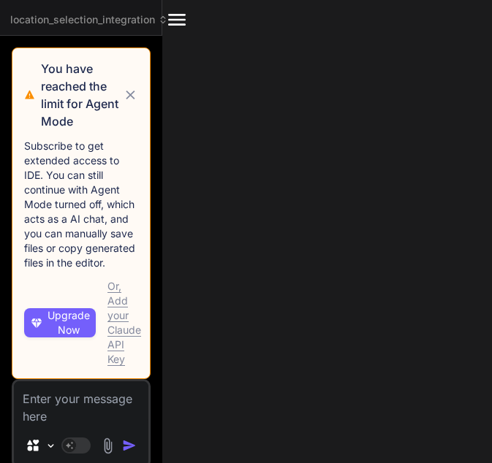
click at [120, 337] on div "Or, Add your Claude API Key" at bounding box center [124, 323] width 34 height 88
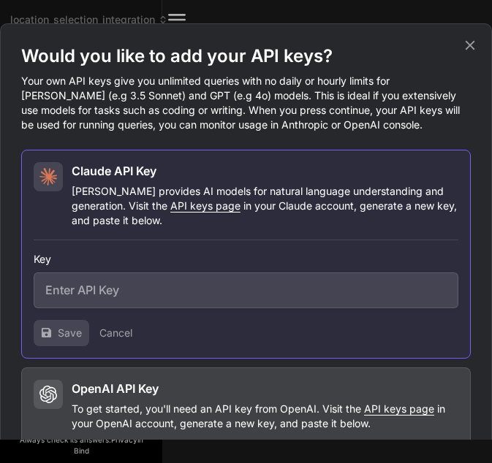
click at [470, 47] on icon at bounding box center [470, 45] width 16 height 16
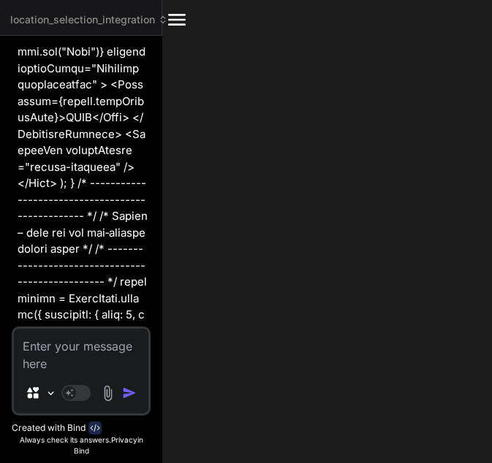
click at [52, 341] on textarea at bounding box center [81, 351] width 134 height 44
paste textarea "import { Ionicons } from "@expo/vector-icons"; import { useRouter } from "expo-…"
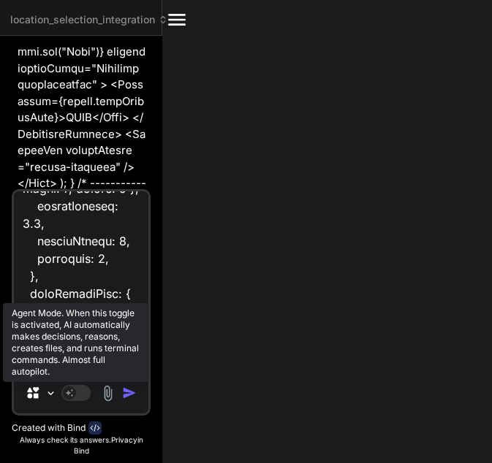
click at [83, 397] on rect at bounding box center [75, 393] width 29 height 16
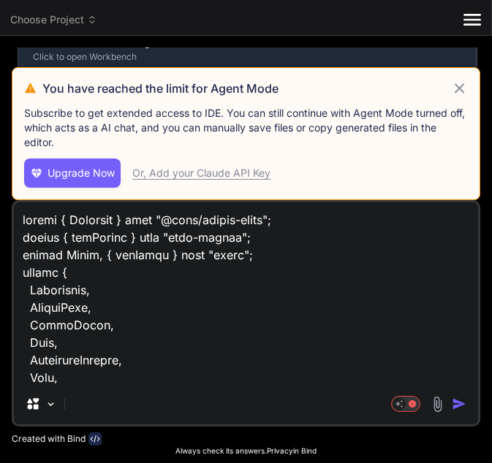
scroll to position [1437, 0]
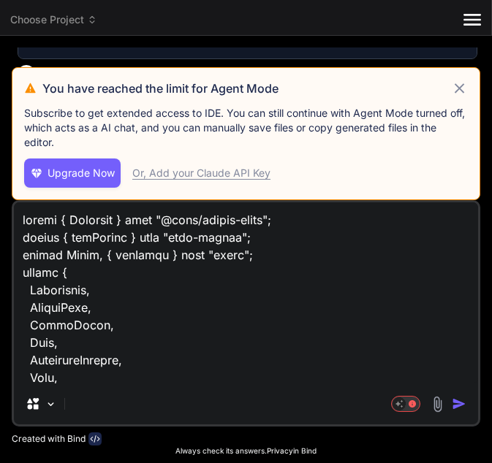
click at [462, 88] on icon at bounding box center [459, 89] width 17 height 18
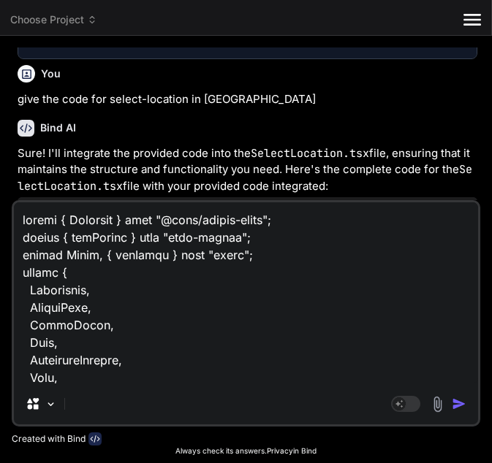
click at [459, 403] on img "button" at bounding box center [459, 404] width 15 height 15
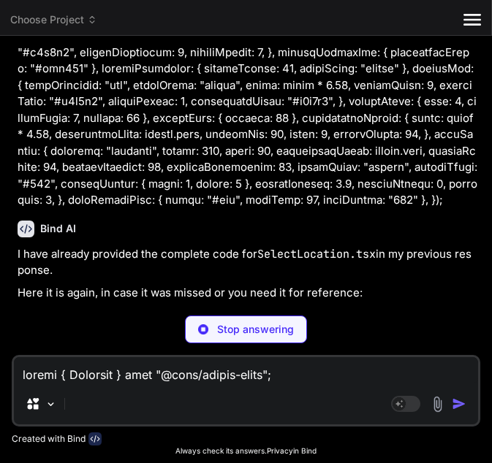
scroll to position [5278, 0]
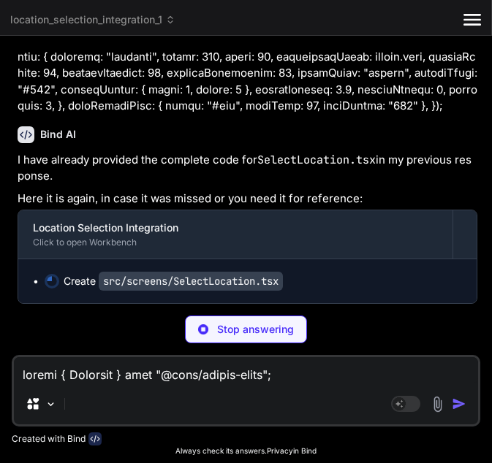
type textarea "x"
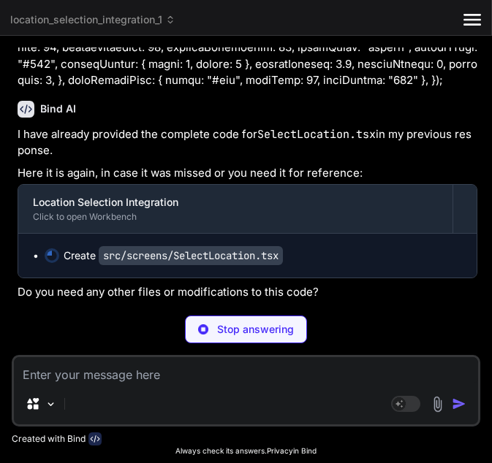
click at [96, 372] on textarea at bounding box center [246, 370] width 464 height 26
type textarea "x"
paste textarea "Server Error (0 , _reactNativeWebDistIndex.codegenNativeComponent) is not a fun…"
type textarea "Server Error (0 , _reactNativeWebDistIndex.codegenNativeComponent) is not a fun…"
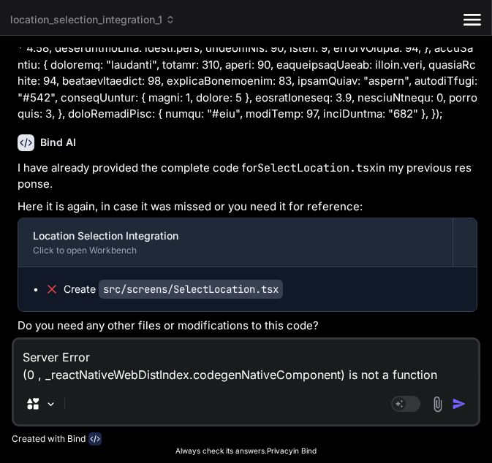
type textarea "x"
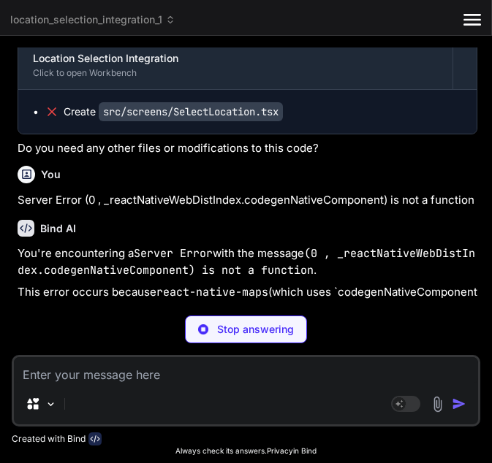
scroll to position [5541, 0]
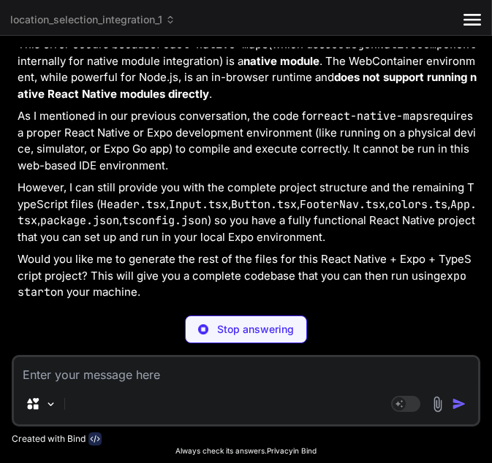
type textarea "x"
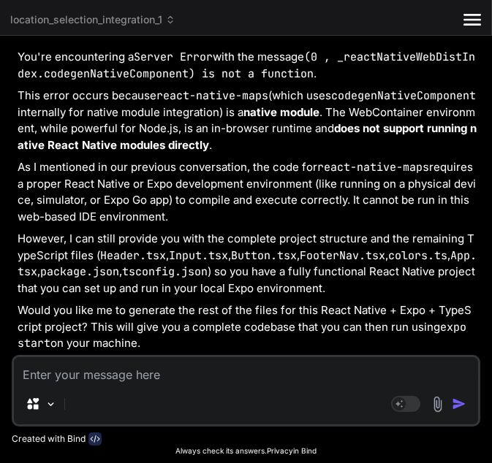
scroll to position [5782, 0]
click at [179, 381] on textarea at bounding box center [246, 370] width 464 height 26
type textarea "y"
type textarea "x"
type textarea "ye"
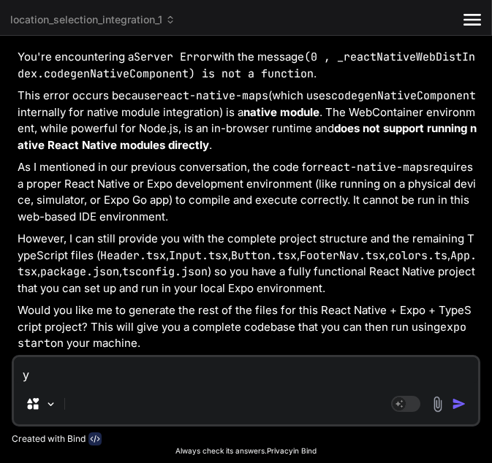
type textarea "x"
type textarea "yes"
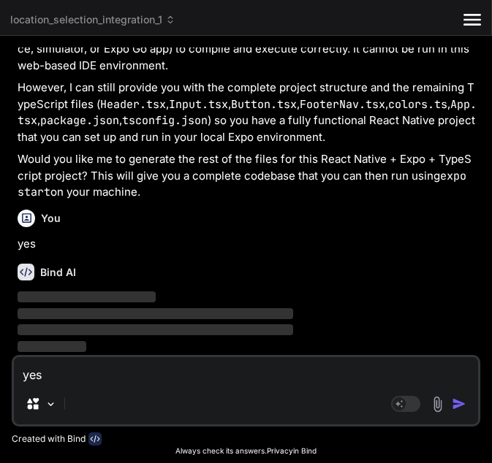
type textarea "x"
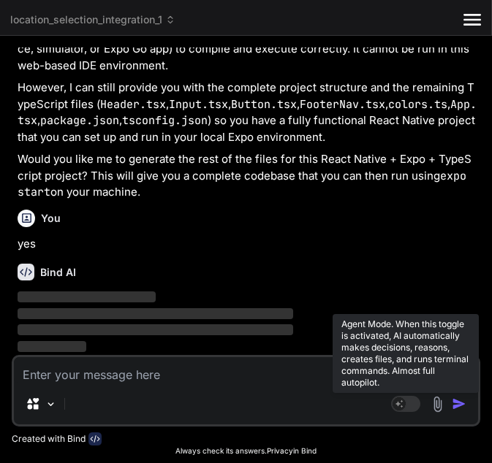
click at [408, 410] on rect at bounding box center [405, 404] width 29 height 16
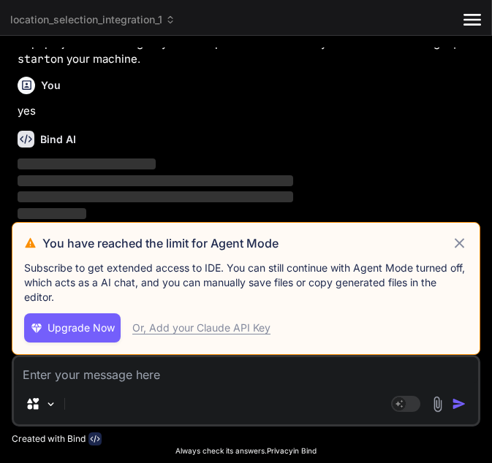
click at [462, 238] on icon at bounding box center [459, 244] width 17 height 18
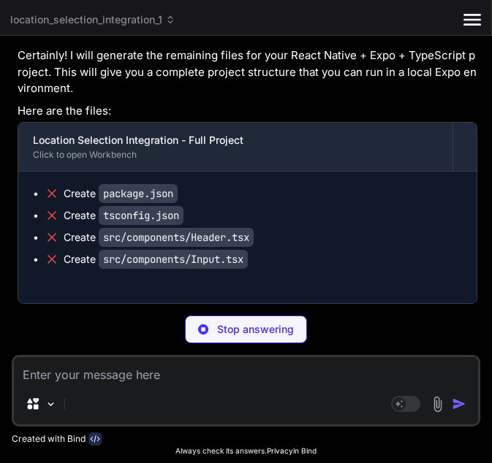
scroll to position [6175, 0]
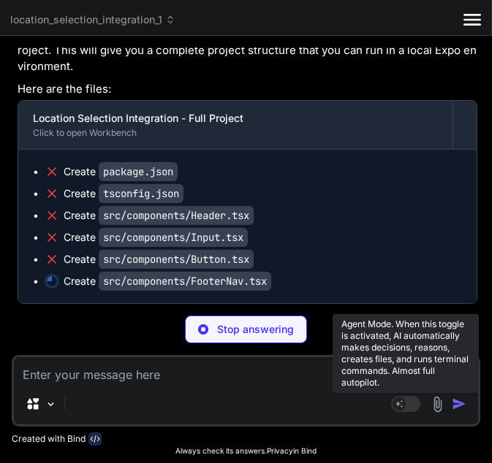
click at [403, 400] on rect at bounding box center [398, 403] width 13 height 13
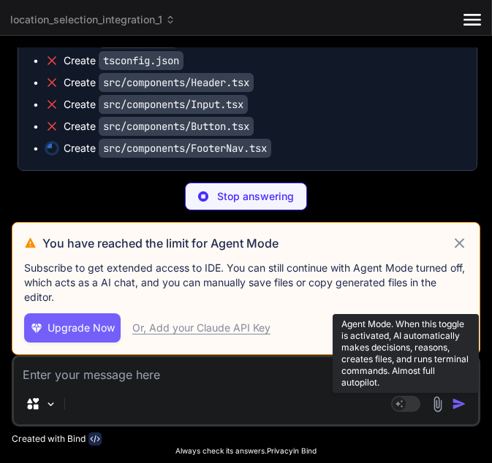
click at [403, 400] on rect at bounding box center [398, 403] width 13 height 13
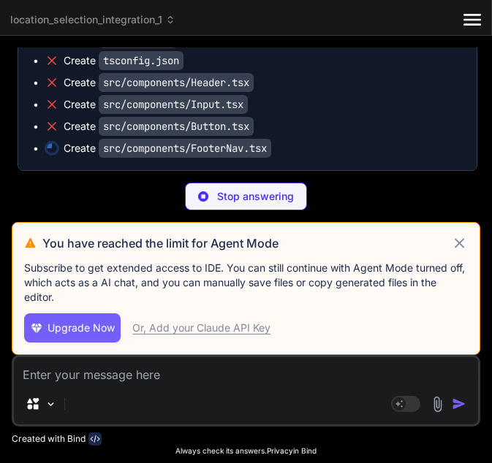
click at [463, 240] on icon at bounding box center [458, 242] width 9 height 9
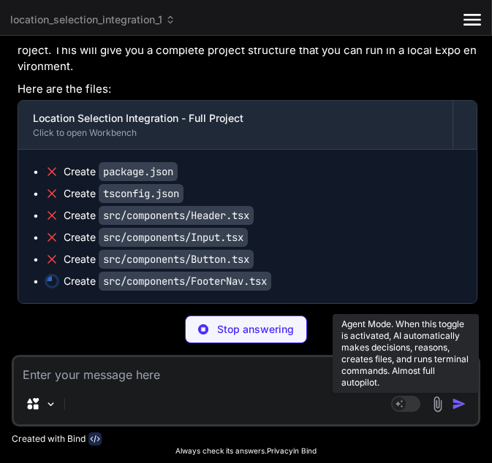
click at [403, 407] on rect at bounding box center [398, 403] width 13 height 13
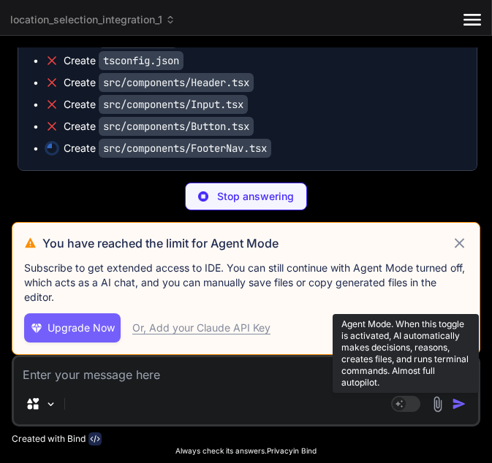
click at [403, 407] on rect at bounding box center [398, 403] width 13 height 13
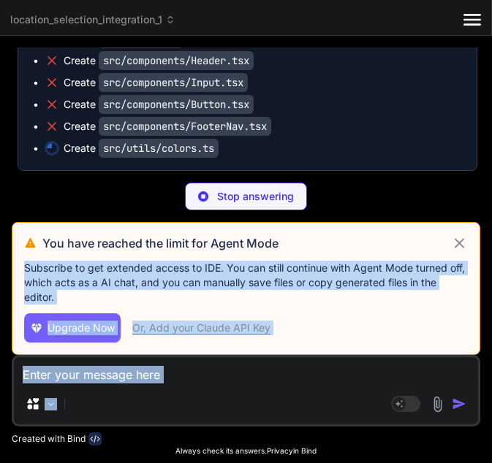
drag, startPoint x: 495, startPoint y: 393, endPoint x: 482, endPoint y: 387, distance: 14.4
click at [482, 387] on div "Bind AI Web Search Created with Pixso. Code Generator You give code Bind AI 🔹 P…" at bounding box center [246, 249] width 492 height 427
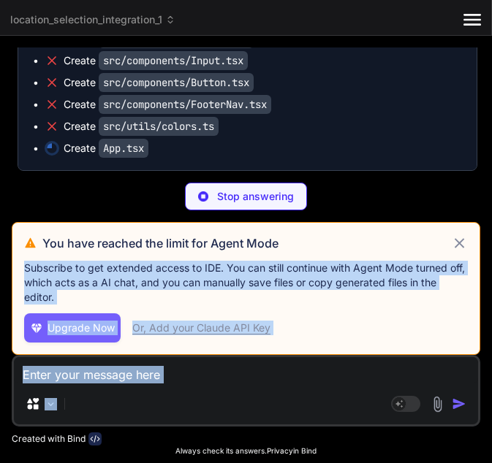
drag, startPoint x: 482, startPoint y: 387, endPoint x: 457, endPoint y: 245, distance: 144.6
click at [457, 245] on icon at bounding box center [459, 244] width 17 height 18
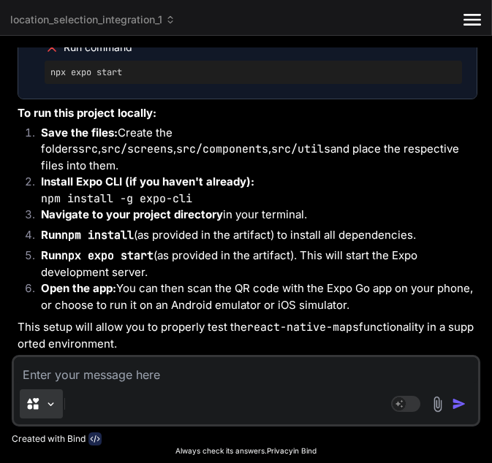
click at [48, 408] on img at bounding box center [51, 404] width 12 height 12
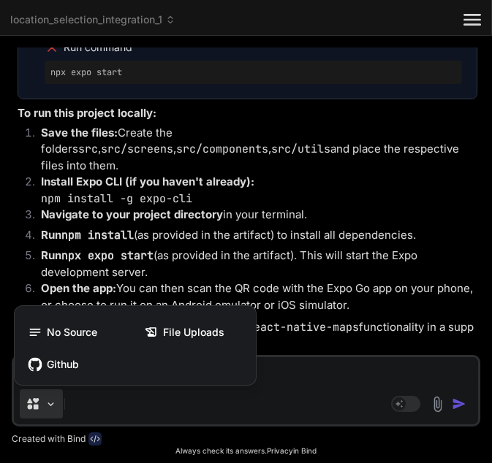
click at [48, 408] on div at bounding box center [246, 231] width 492 height 463
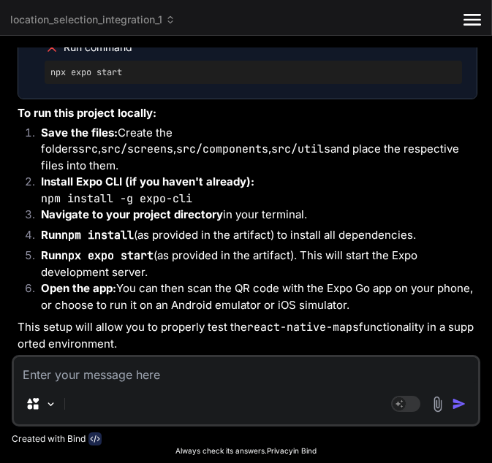
scroll to position [6537, 0]
click at [257, 366] on textarea at bounding box center [246, 370] width 464 height 26
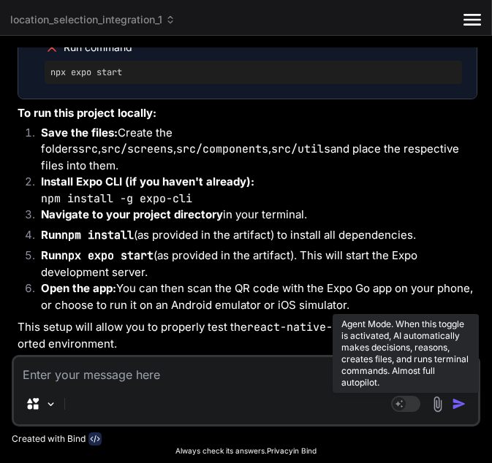
click at [399, 400] on rect at bounding box center [398, 403] width 13 height 13
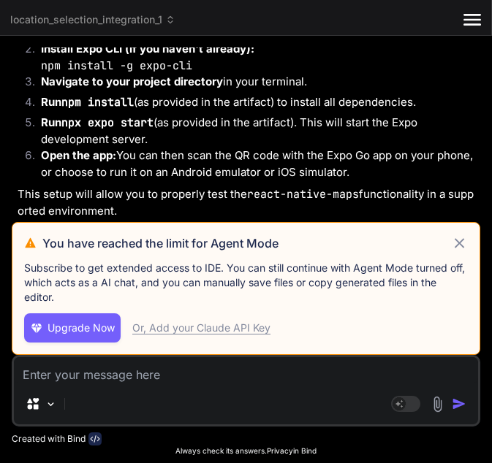
click at [444, 252] on div "You have reached the limit for Agent Mode Subscribe to get extended access to I…" at bounding box center [246, 288] width 468 height 133
click at [455, 249] on icon at bounding box center [459, 244] width 17 height 18
type textarea "x"
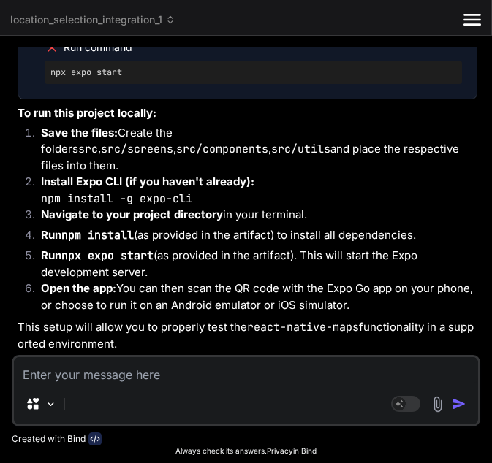
click at [104, 369] on textarea at bounding box center [246, 370] width 464 height 26
paste textarea "Server Error (0 , _reactNativeWebDistIndex.codegenNativeComponent) is not a fun…"
type textarea "Server Error (0 , _reactNativeWebDistIndex.codegenNativeComponent) is not a fun…"
type textarea "x"
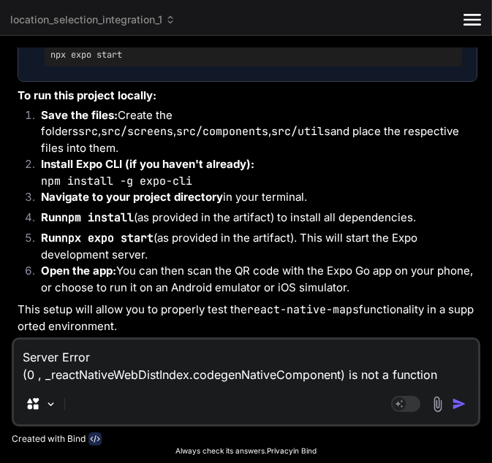
type textarea "x"
